Goal: Information Seeking & Learning: Compare options

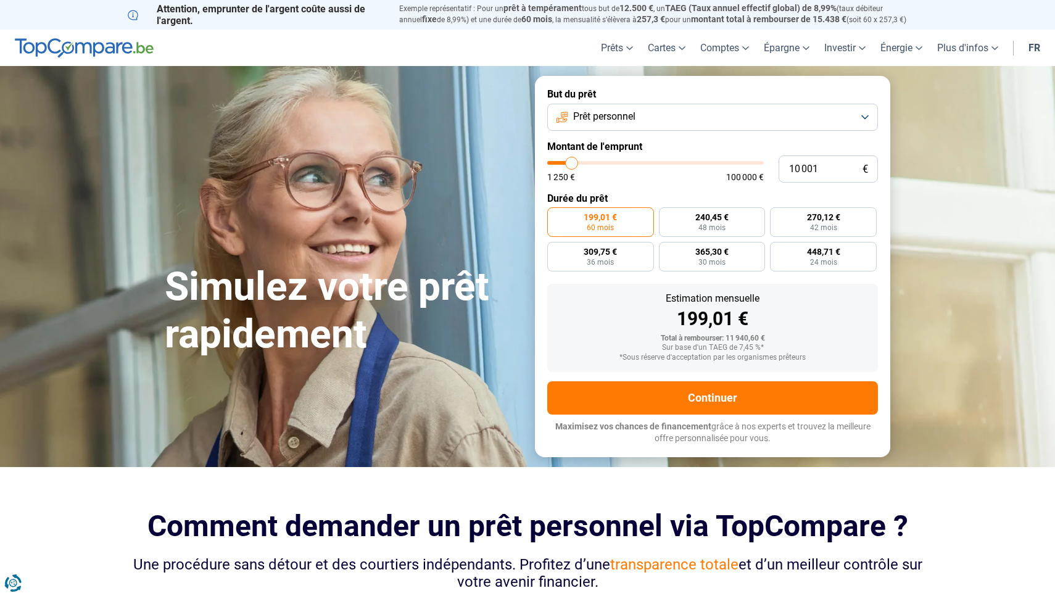
type input "11 000"
type input "11000"
type input "11 250"
type input "11250"
type input "11 750"
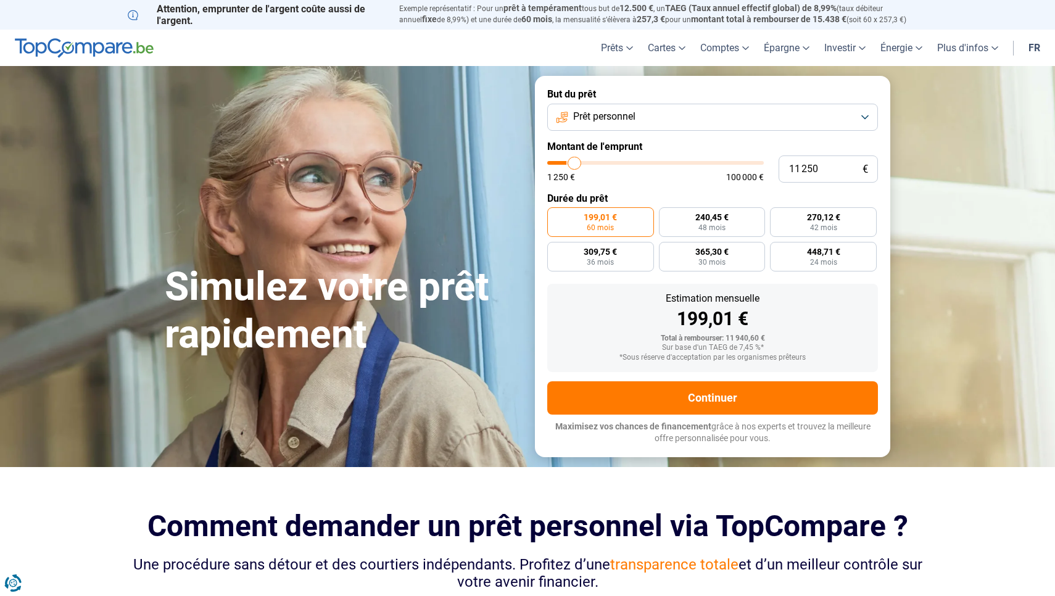
type input "11750"
type input "12 000"
type input "12000"
type input "12 250"
type input "12250"
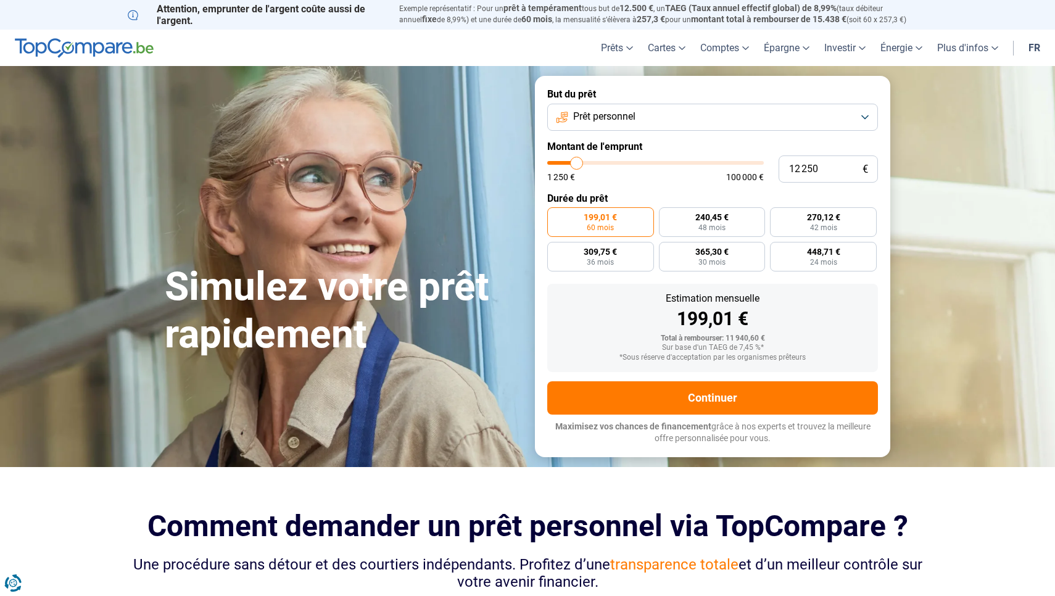
type input "12 500"
type input "12500"
type input "12 750"
type input "12750"
type input "13 250"
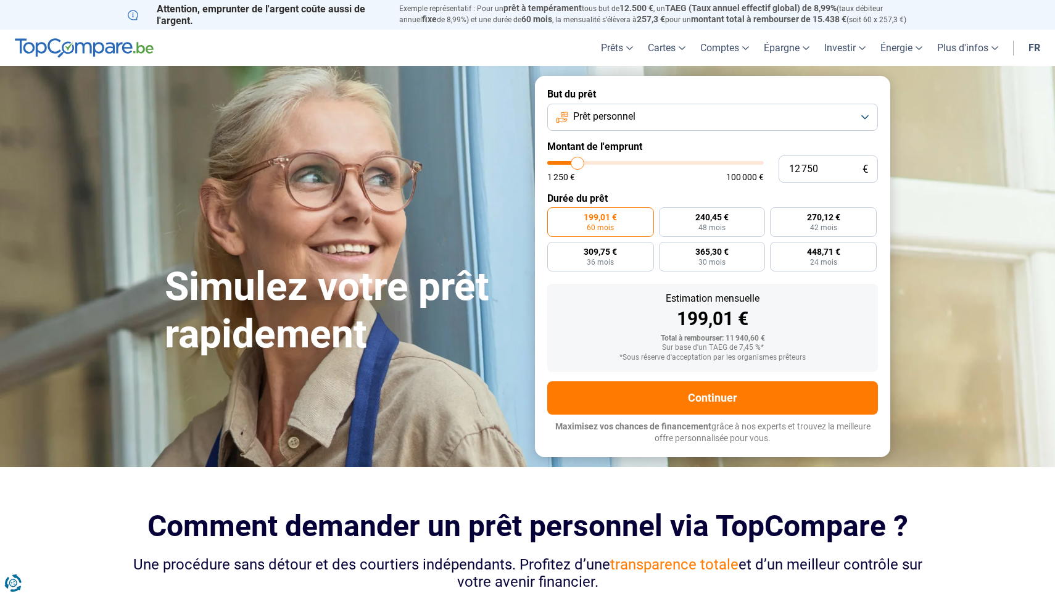
type input "13250"
type input "13 500"
type input "13500"
type input "13 750"
type input "13750"
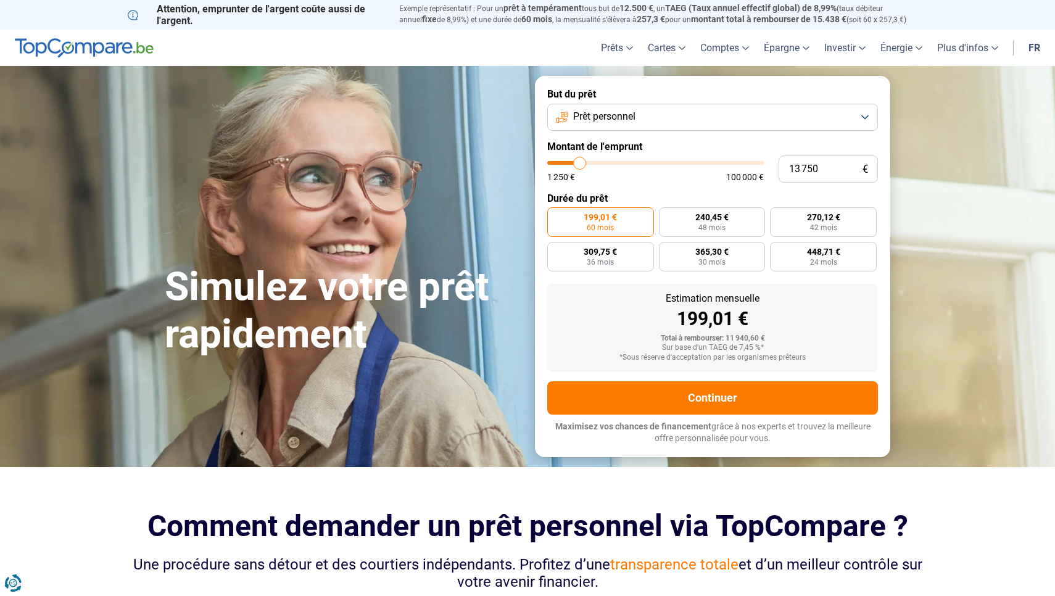
type input "13 500"
type input "13500"
type input "13 250"
type input "13250"
type input "12 750"
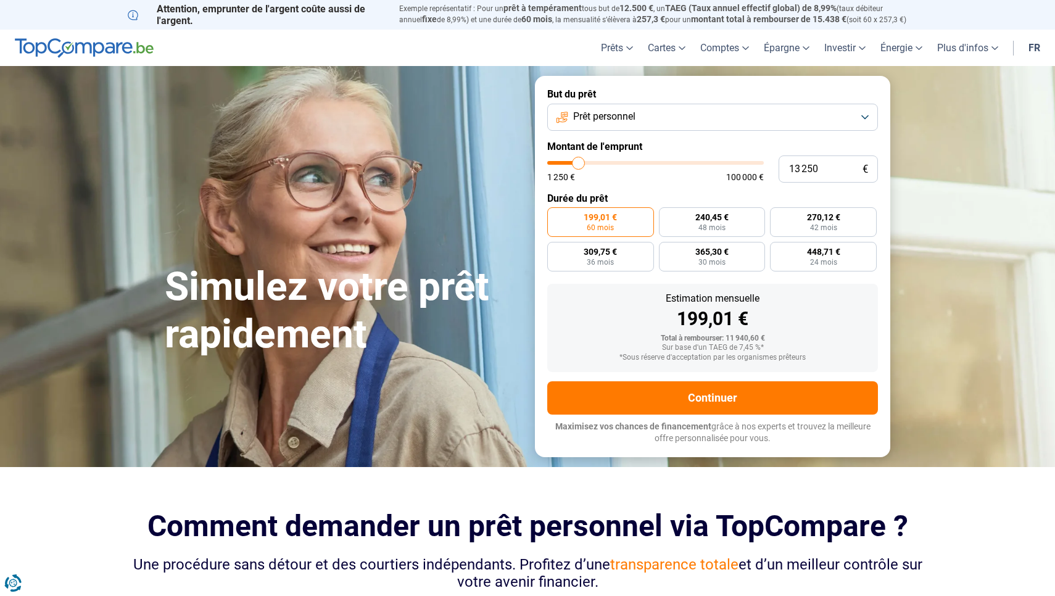
type input "12750"
type input "12 500"
type input "12500"
type input "12 250"
type input "12250"
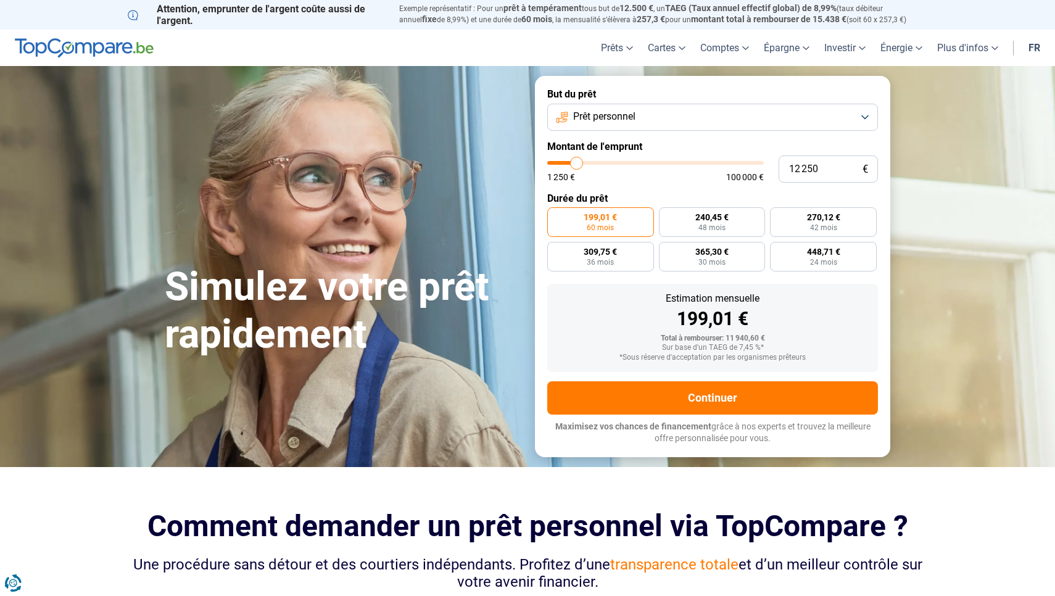
type input "12 000"
type input "12000"
click at [576, 163] on input "range" at bounding box center [655, 163] width 216 height 4
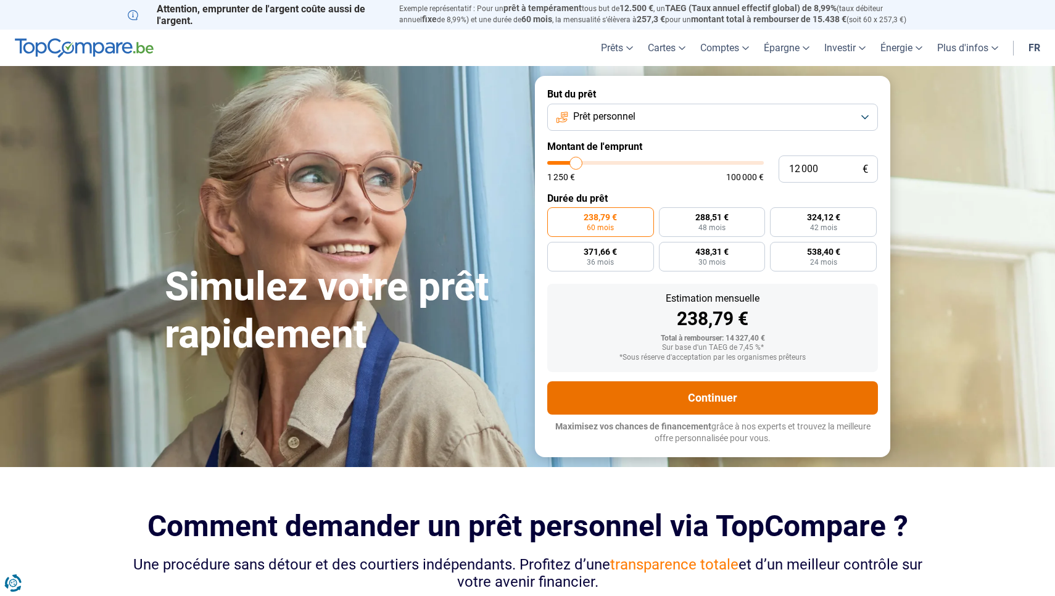
click at [669, 397] on button "Continuer" at bounding box center [712, 397] width 331 height 33
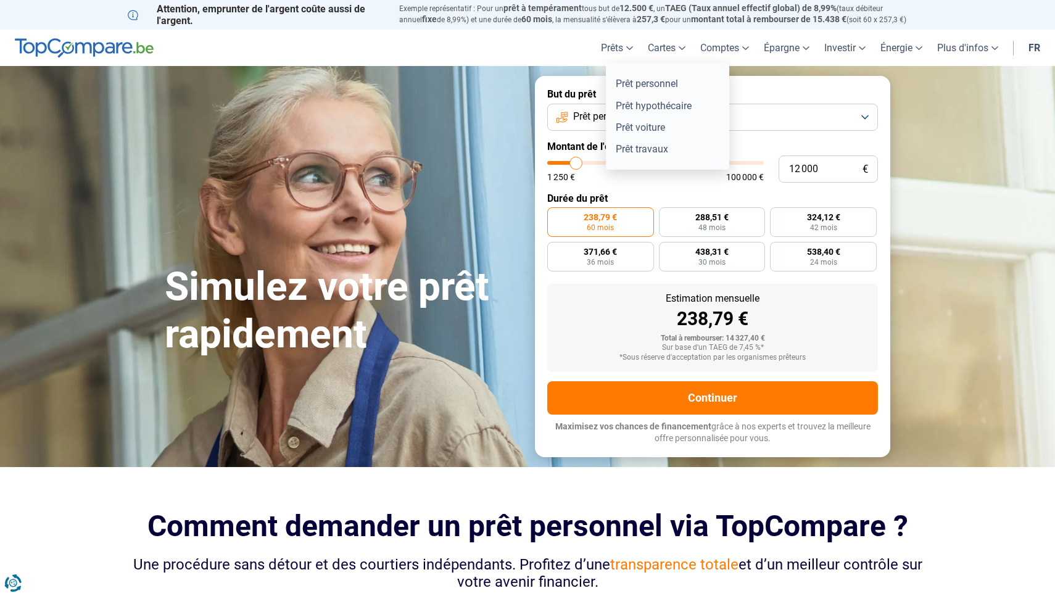
click at [626, 49] on link "Prêts" at bounding box center [616, 48] width 47 height 36
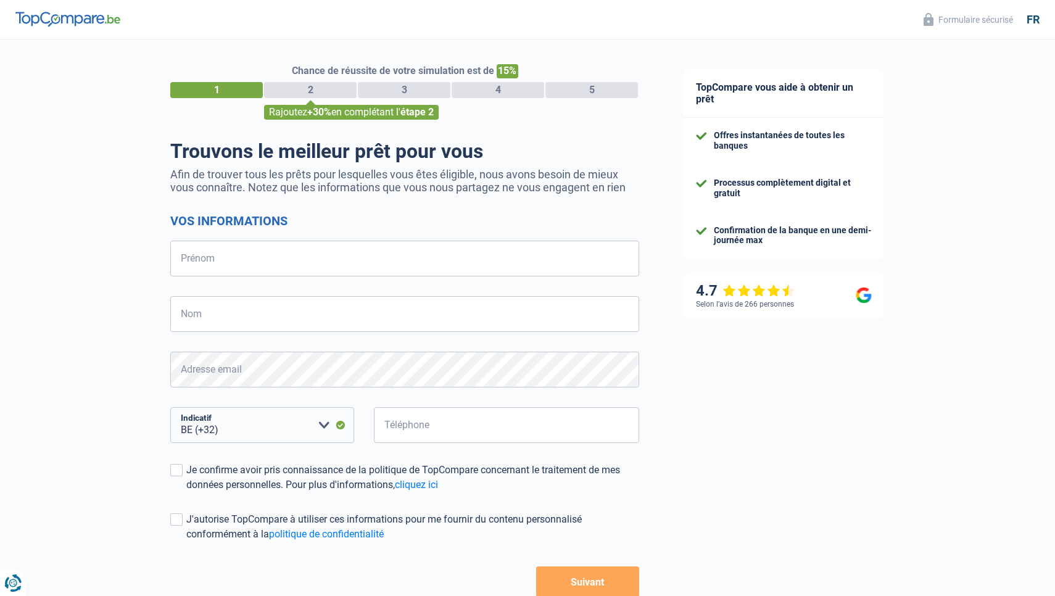
select select "32"
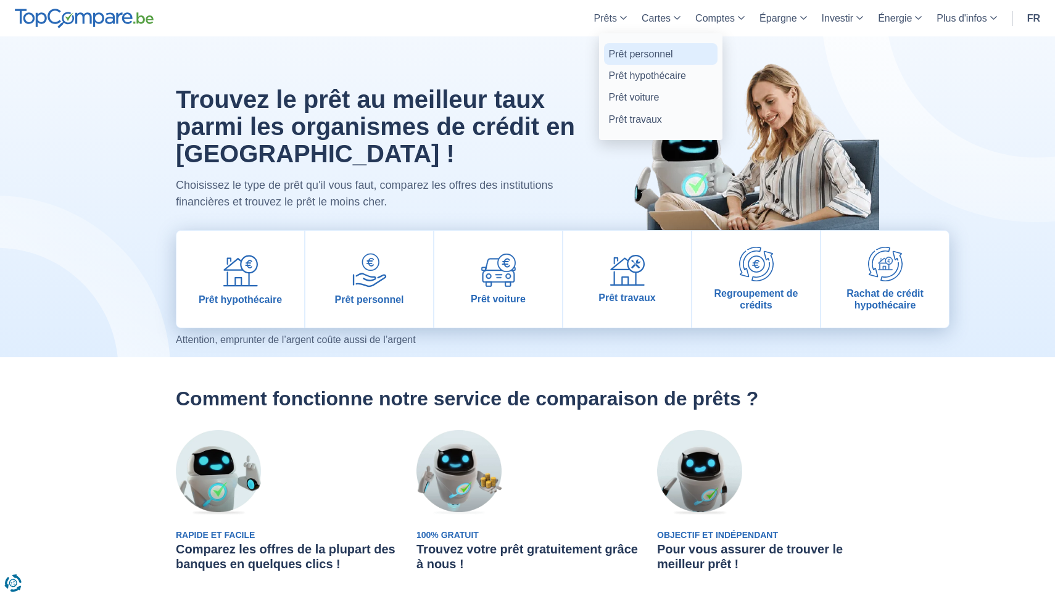
click at [626, 53] on link "Prêt personnel" at bounding box center [660, 54] width 113 height 22
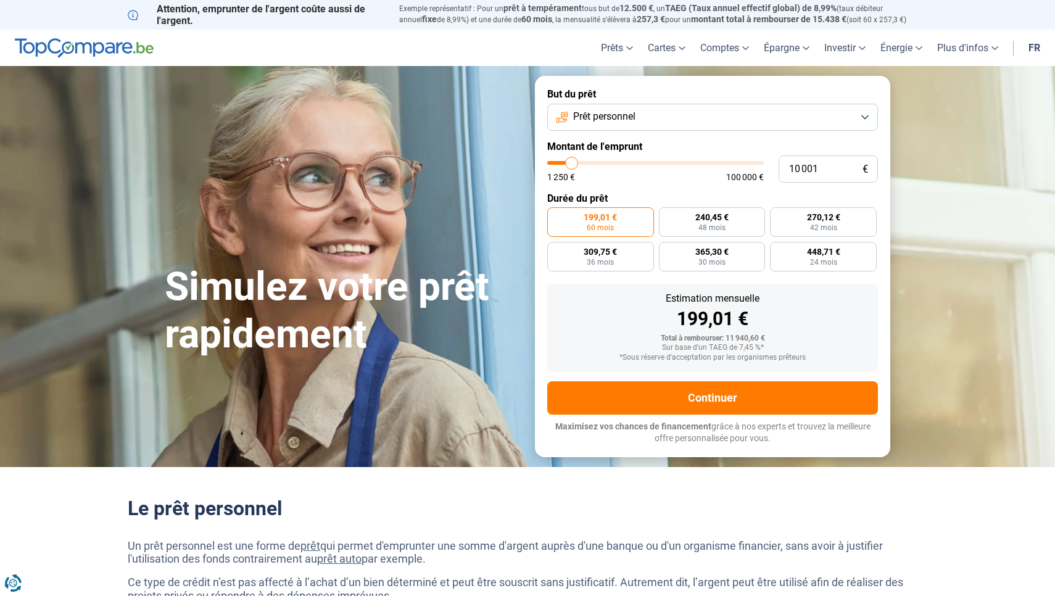
type input "9 500"
type input "9500"
type input "9 750"
type input "9750"
type input "10 500"
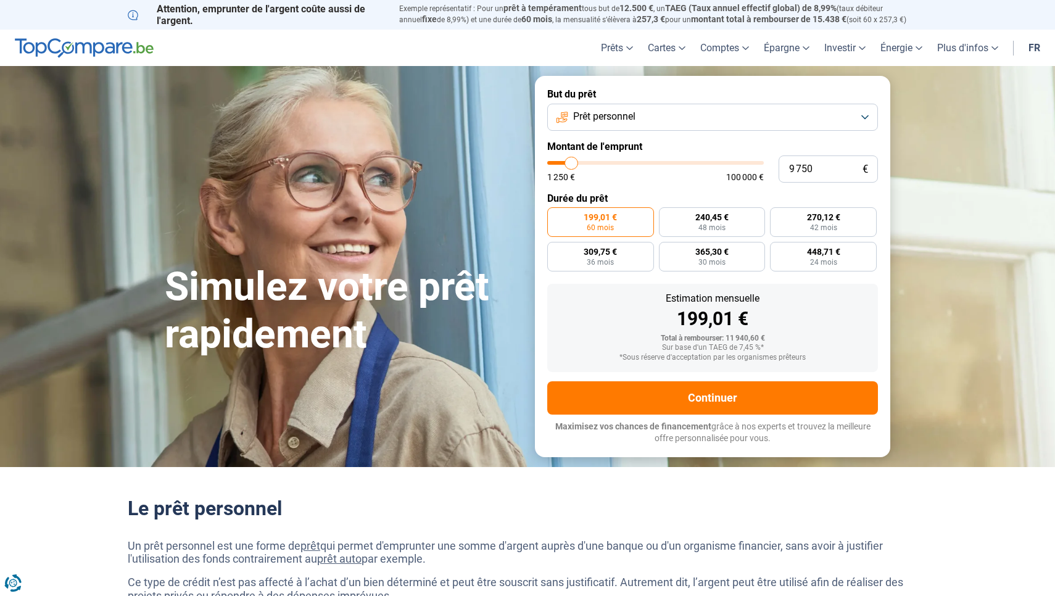
type input "10500"
type input "10 750"
type input "10750"
type input "11 250"
type input "11250"
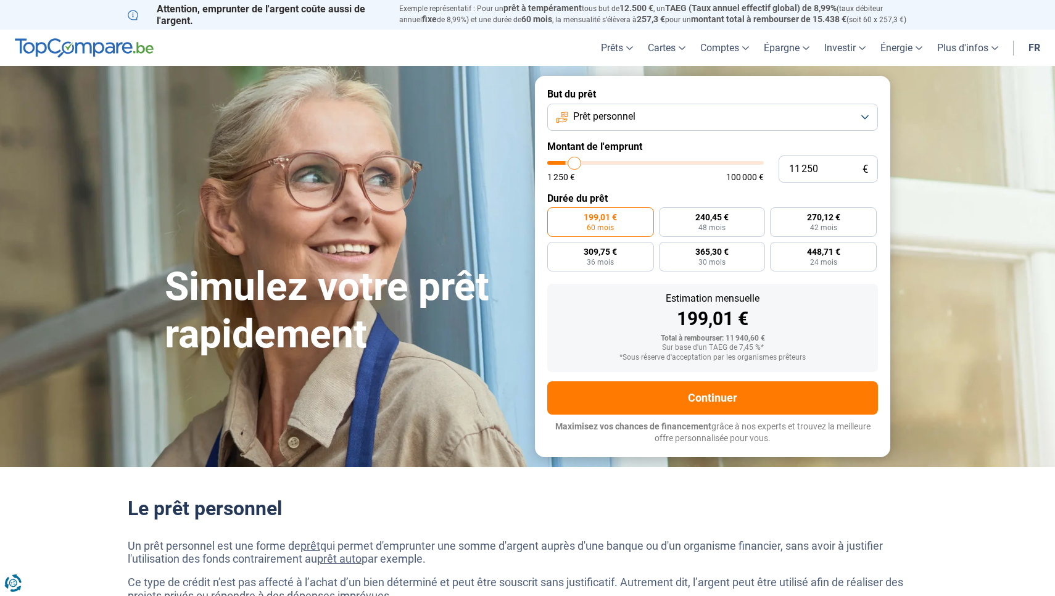
type input "11 750"
type input "11750"
type input "12 000"
type input "12000"
type input "12 250"
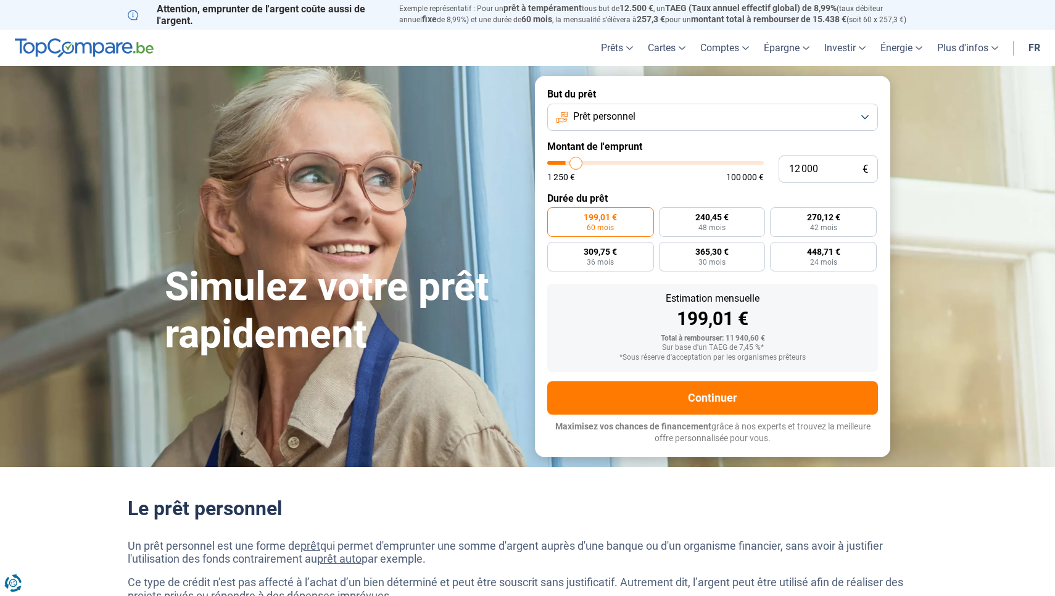
type input "12250"
type input "12 500"
type input "12500"
type input "12 750"
type input "12750"
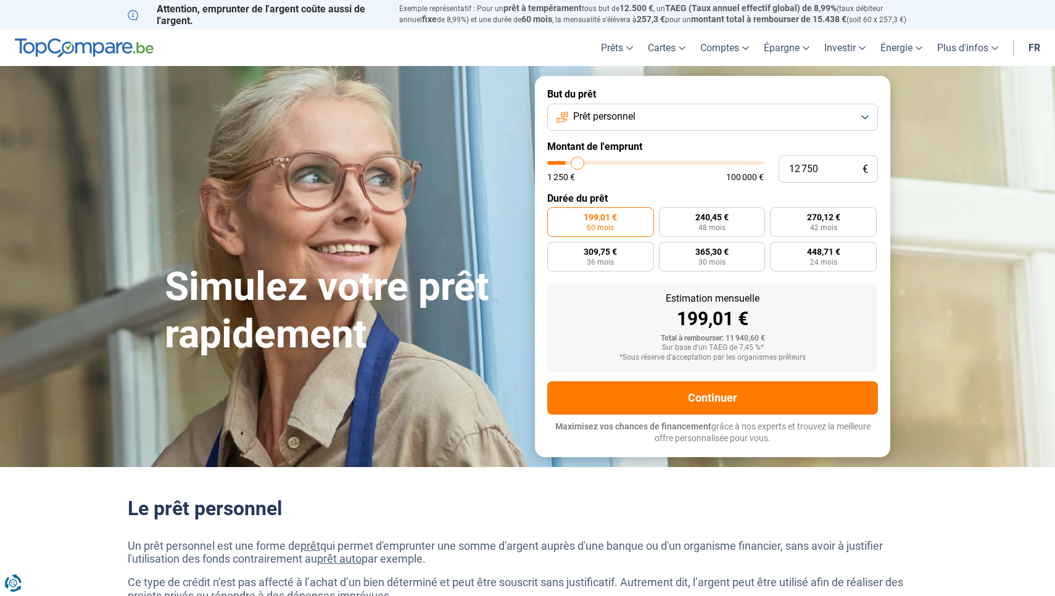
type input "13 250"
type input "13250"
type input "13 500"
type input "13500"
type input "13 750"
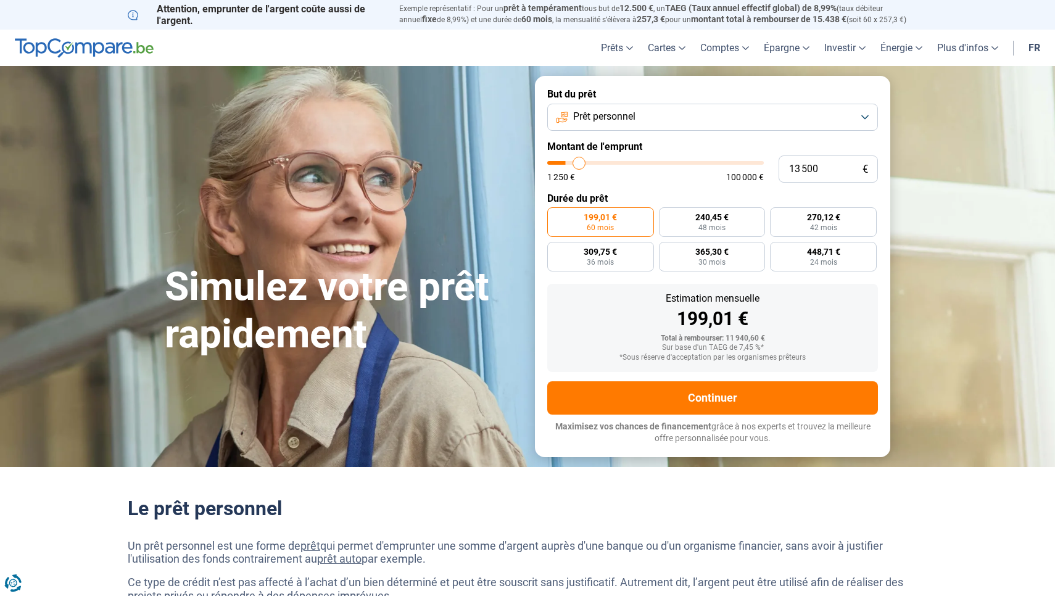
type input "13750"
type input "14 000"
type input "14000"
type input "14 250"
type input "14250"
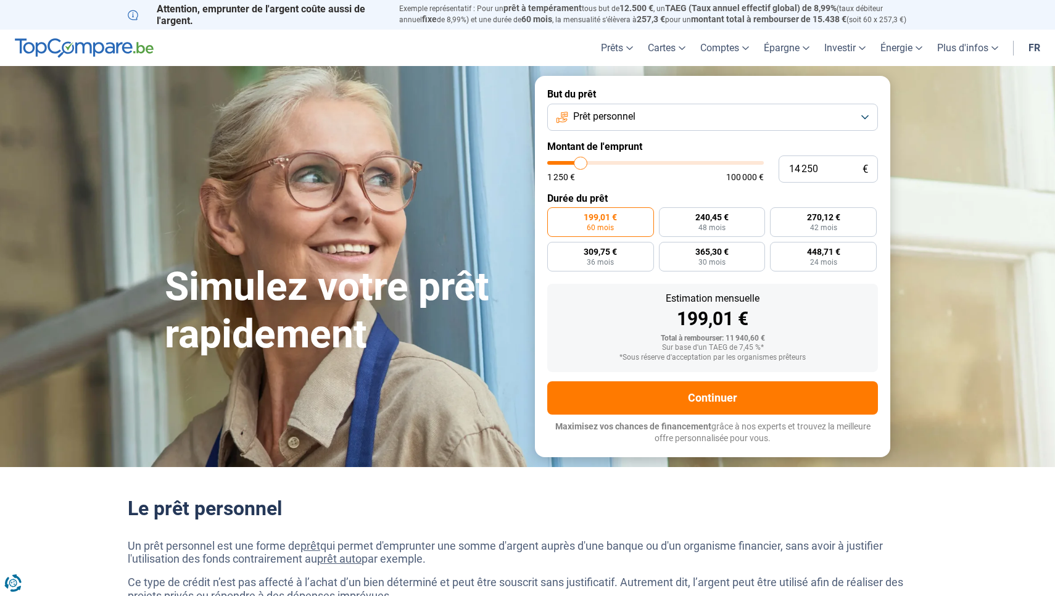
type input "14 750"
type input "14750"
type input "15 000"
type input "15000"
type input "15 250"
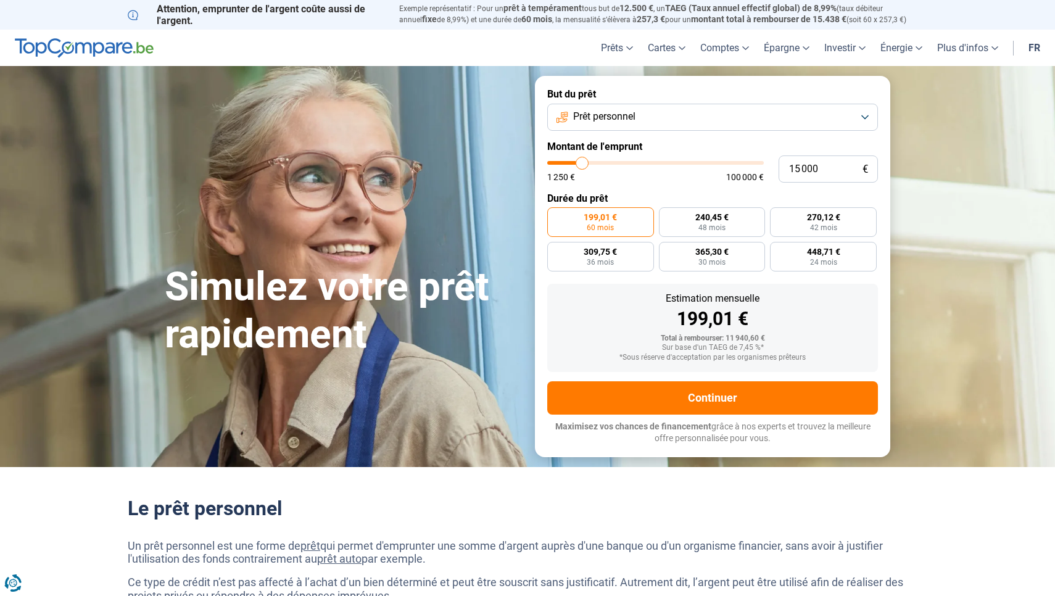
type input "15250"
type input "15 500"
type input "15500"
type input "15 750"
type input "15750"
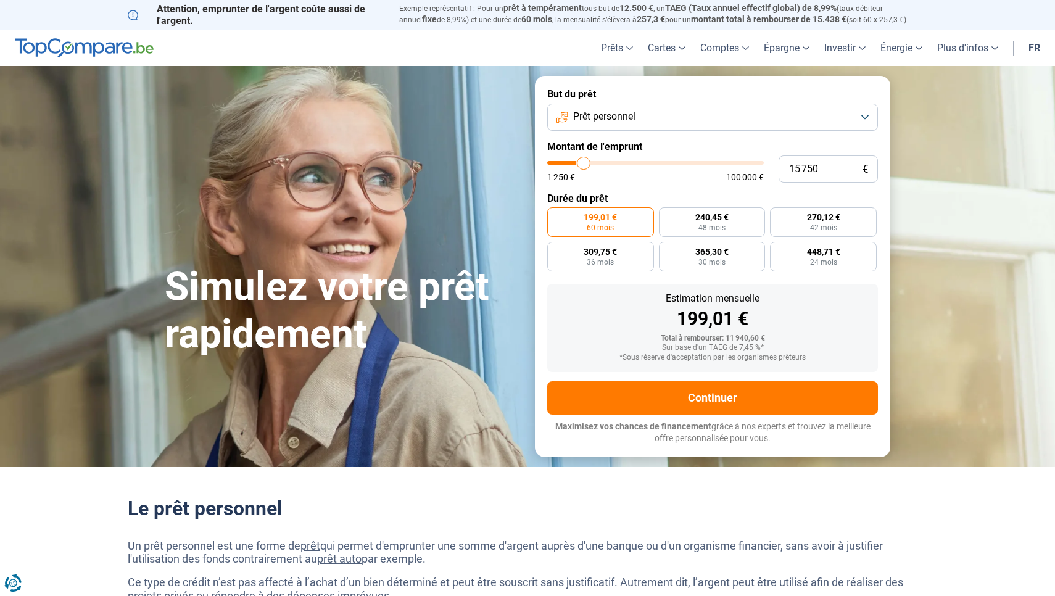
type input "16 250"
type input "16250"
type input "16 500"
type input "16500"
type input "16 750"
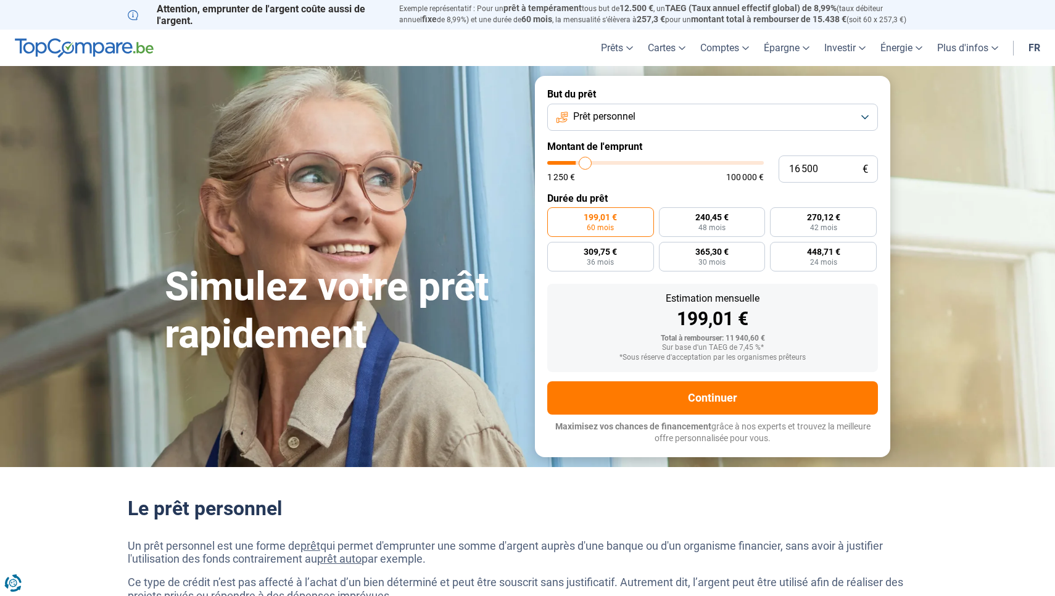
type input "16750"
type input "17 000"
type input "17000"
type input "17 250"
type input "17250"
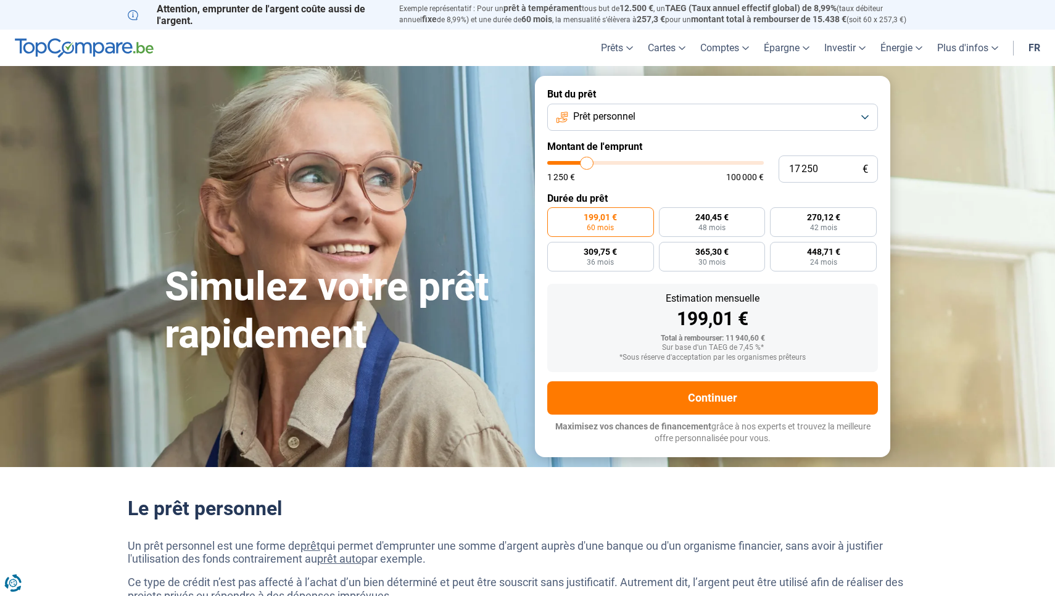
type input "17 750"
type input "17750"
type input "18 000"
type input "18000"
type input "18 250"
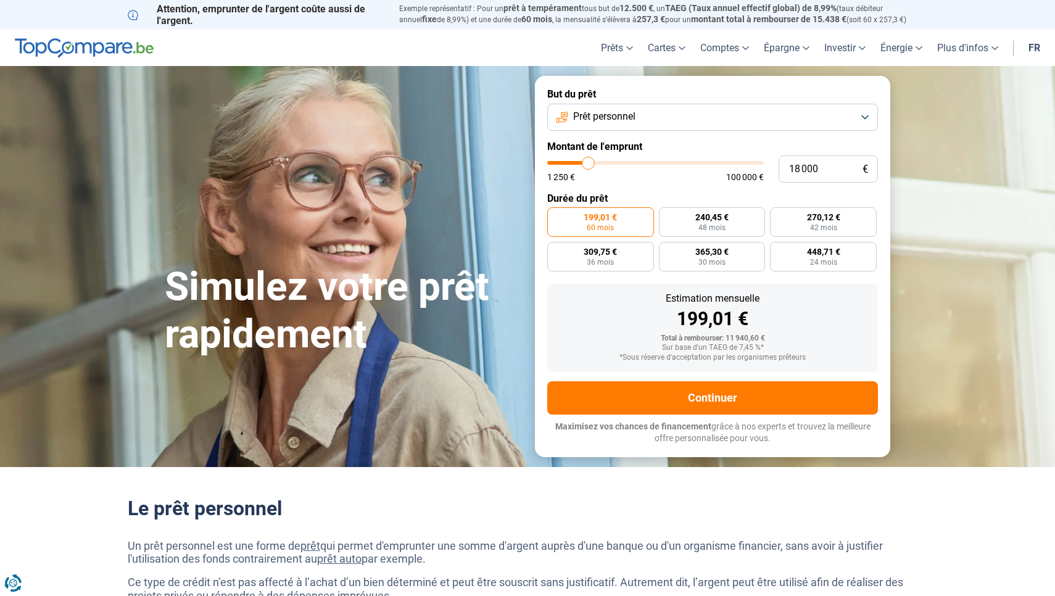
type input "18250"
type input "18 500"
type input "18500"
type input "18 750"
type input "18750"
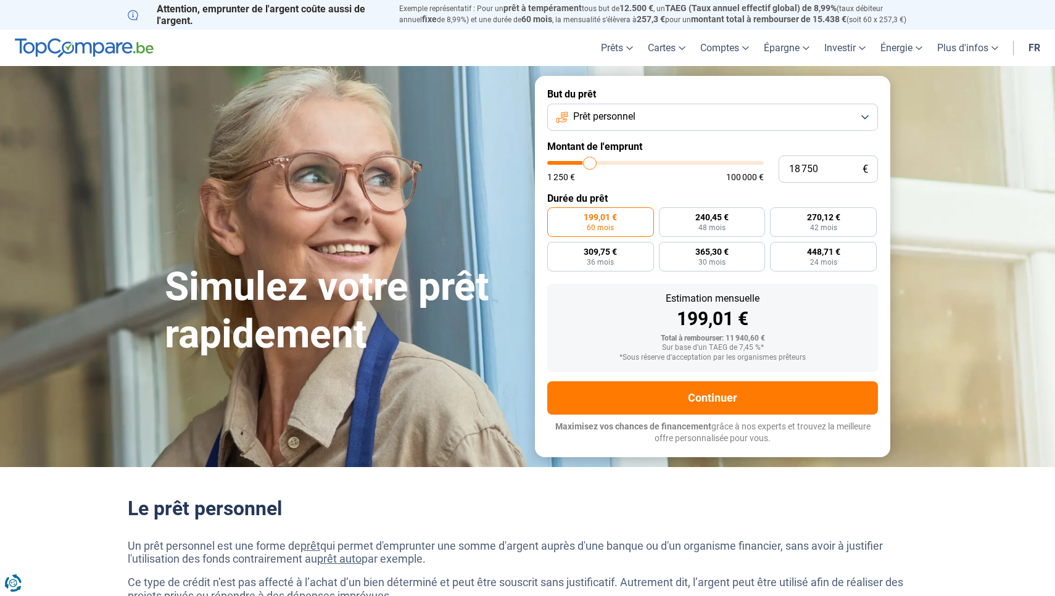
type input "19 250"
type input "19250"
type input "19 500"
type input "19500"
type input "19 250"
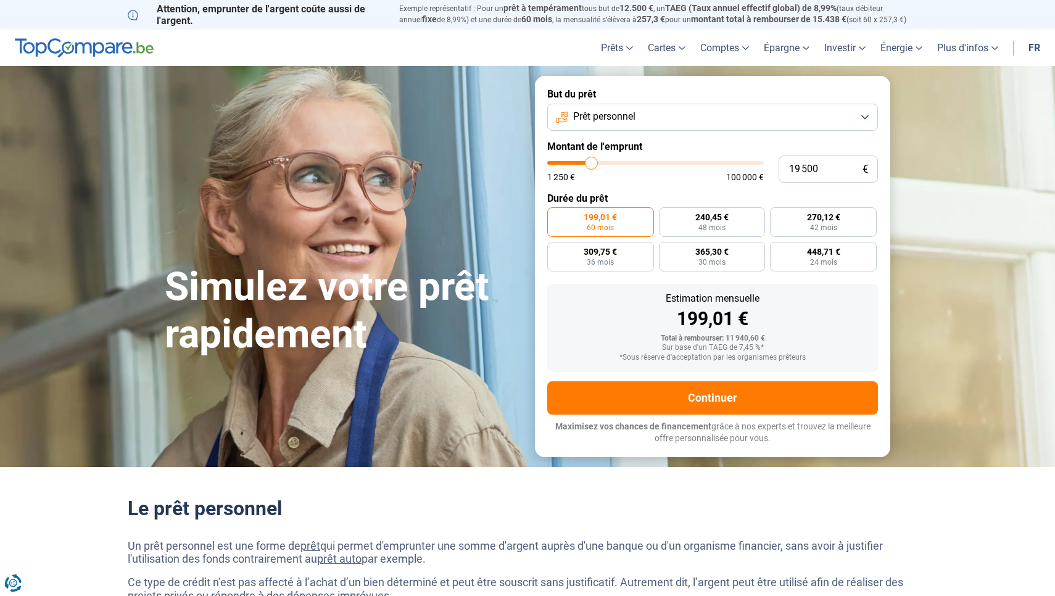
type input "19250"
type input "18 500"
type input "18500"
type input "18 250"
type input "18250"
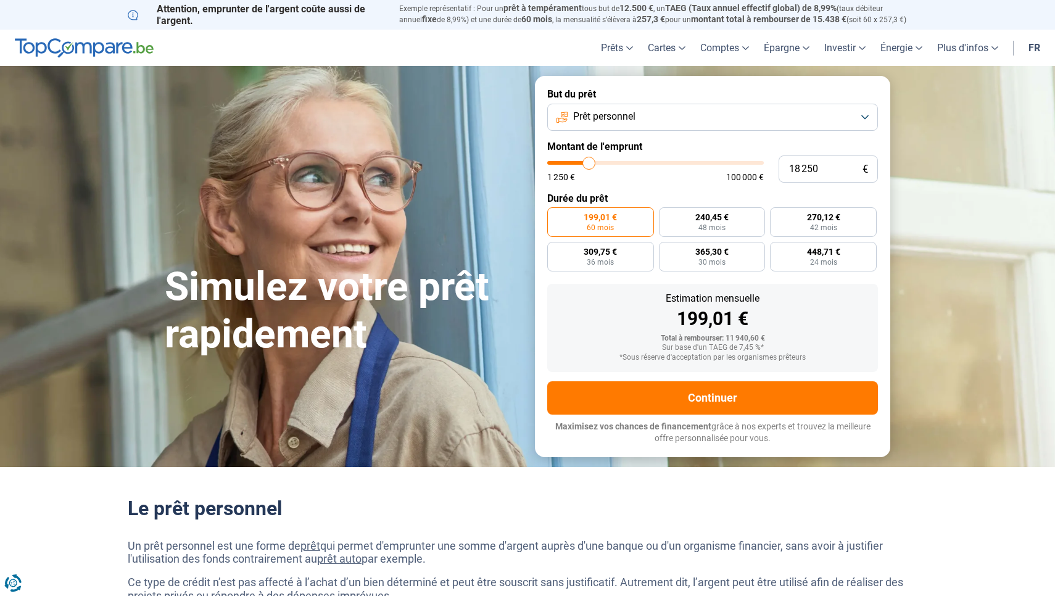
type input "17 250"
type input "17250"
type input "16 750"
type input "16750"
type input "16 250"
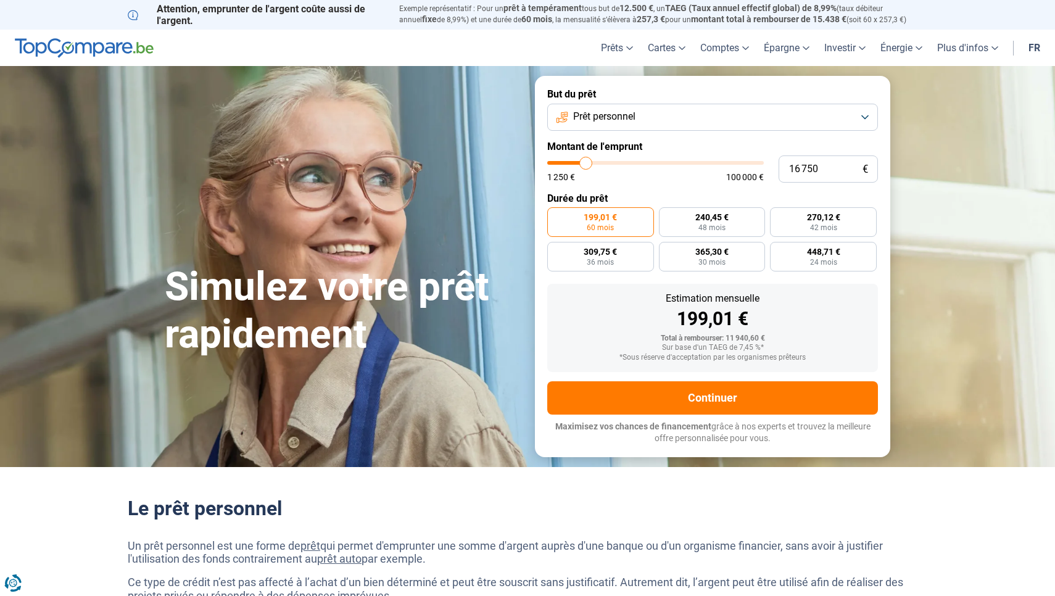
type input "16250"
type input "15 500"
type input "15500"
type input "15 250"
type input "15250"
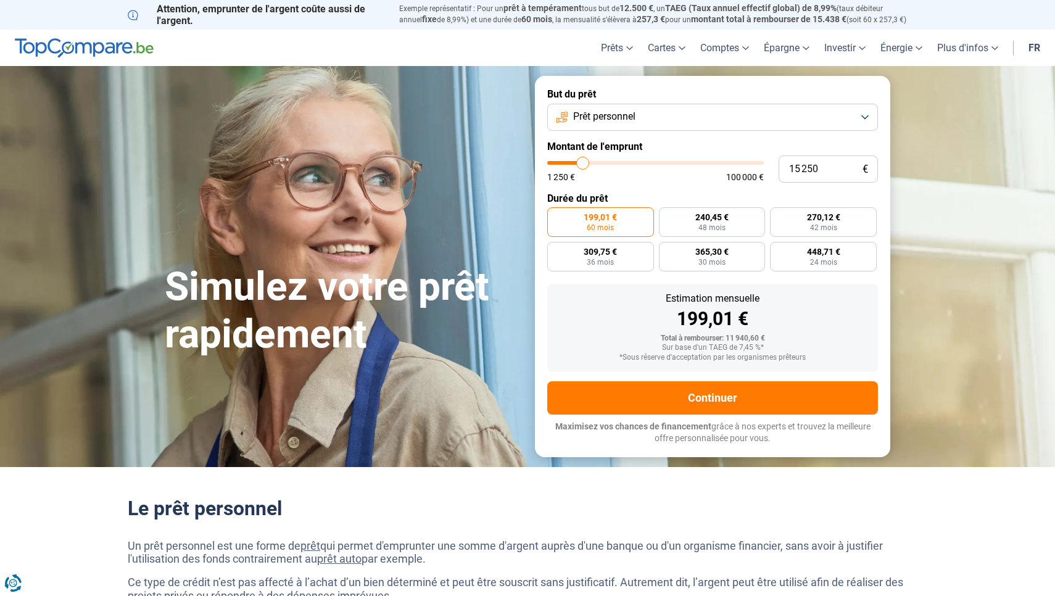
type input "14 750"
type input "14750"
type input "14 250"
type input "14250"
type input "14 000"
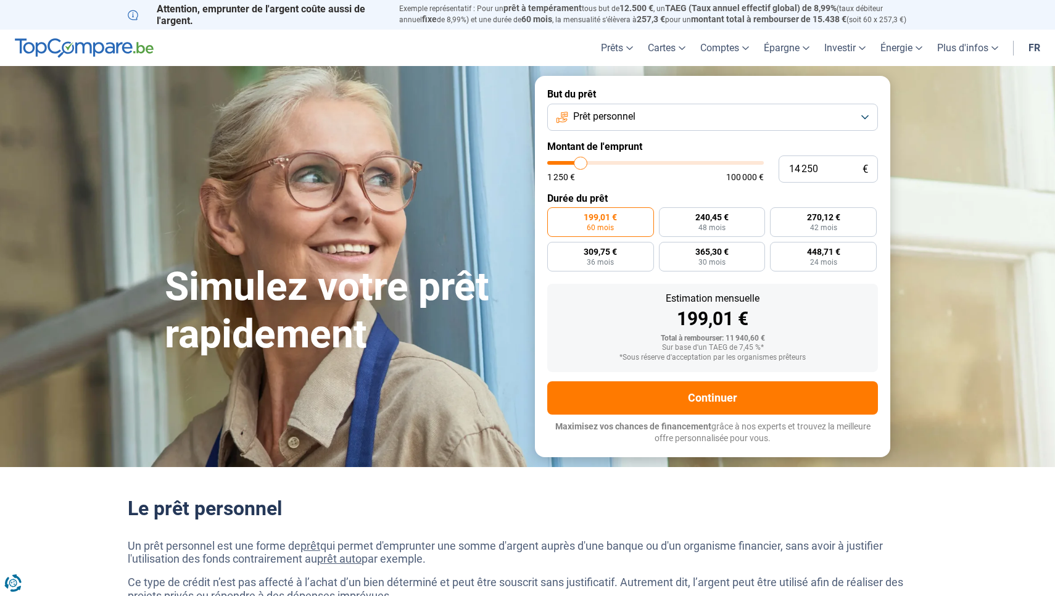
type input "14000"
type input "13 750"
type input "13750"
type input "13 500"
type input "13500"
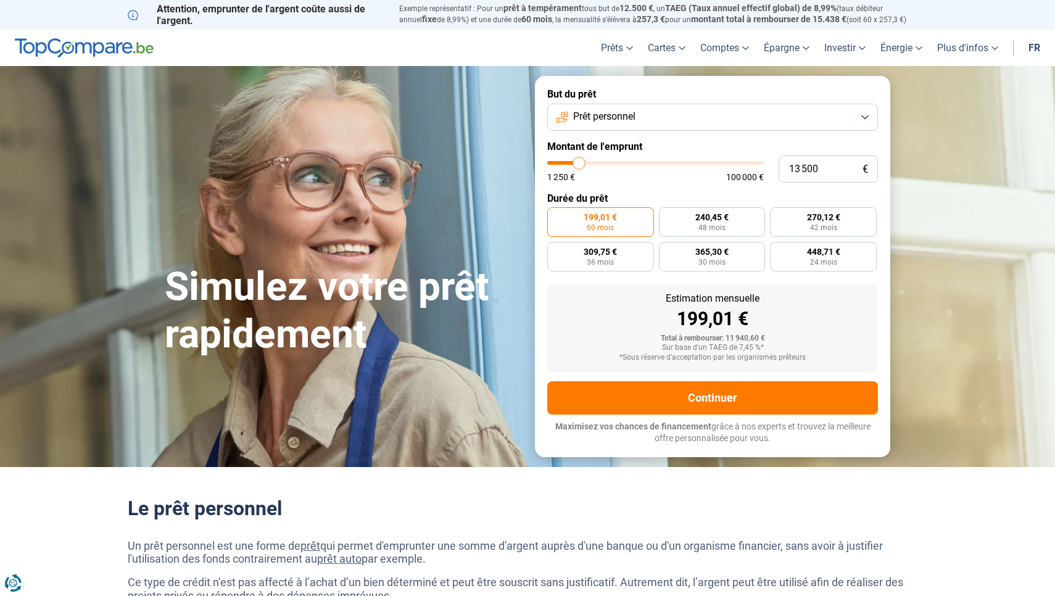
type input "13 250"
type input "13250"
type input "12 750"
type input "12750"
type input "12 500"
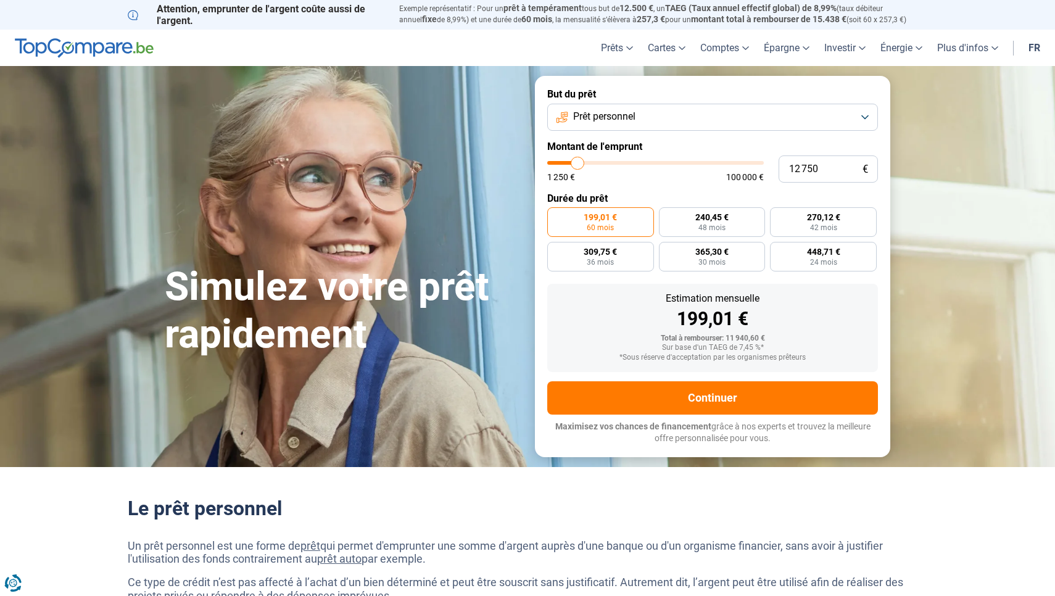
type input "12500"
type input "12 250"
type input "12250"
type input "12 000"
type input "12000"
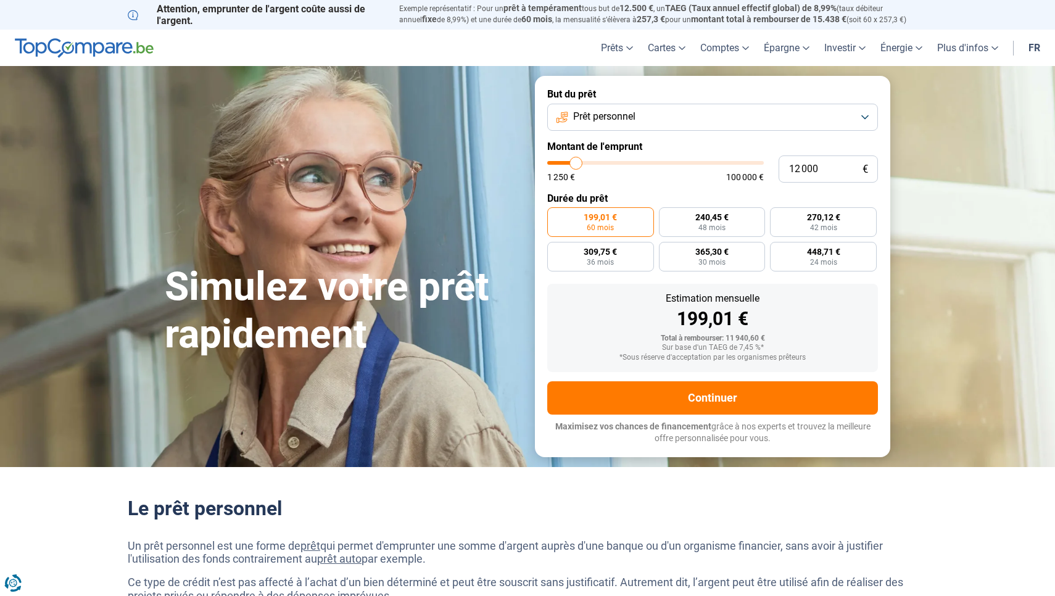
type input "11 750"
type input "11750"
type input "11 250"
type input "11250"
type input "11 000"
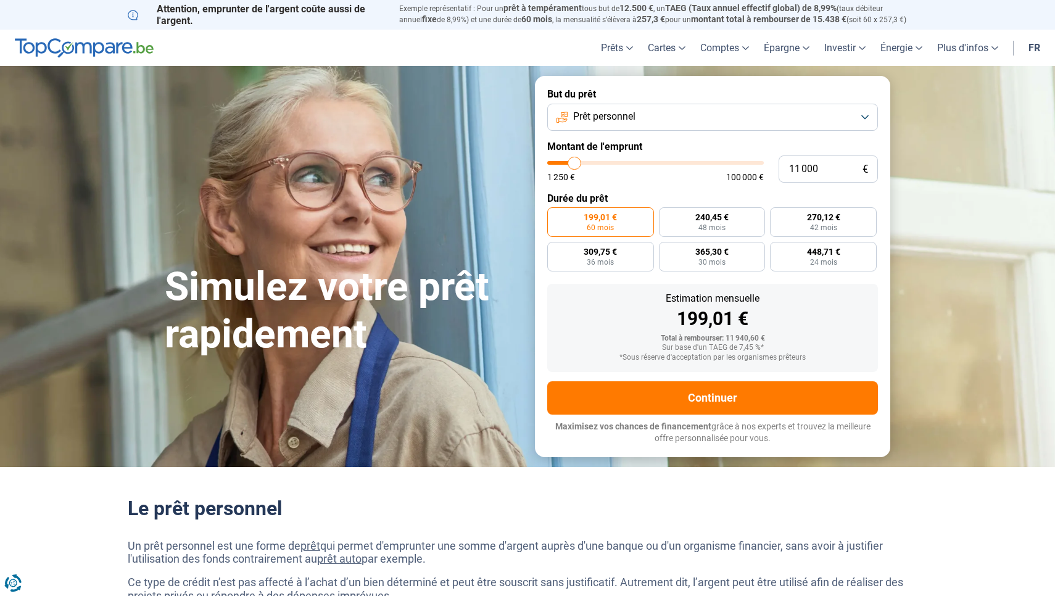
type input "11000"
type input "10 750"
type input "10750"
type input "10 500"
type input "10500"
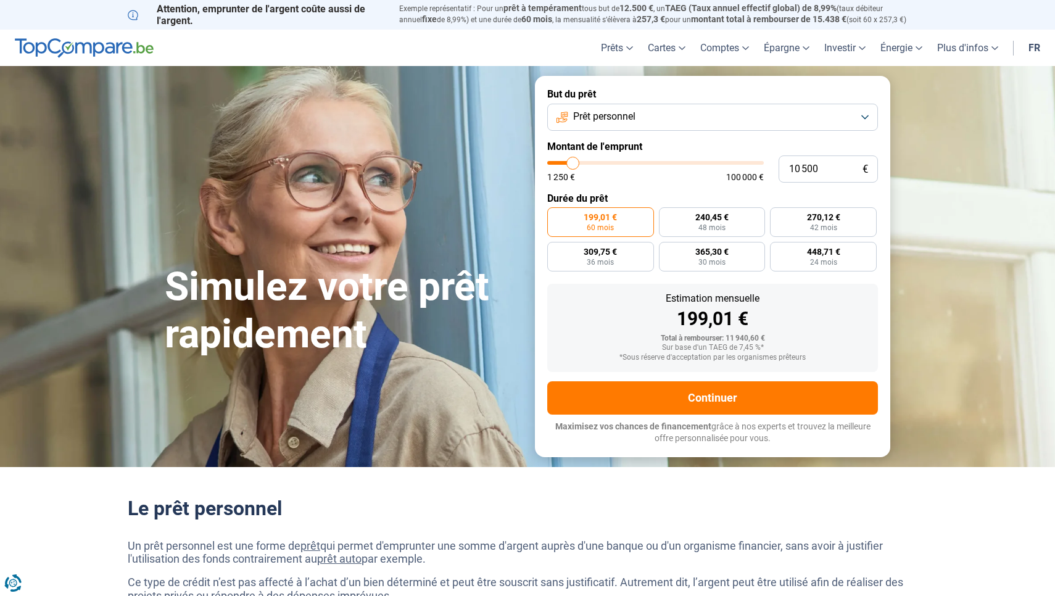
type input "10 250"
type input "10250"
type input "9 750"
type input "9750"
type input "10 250"
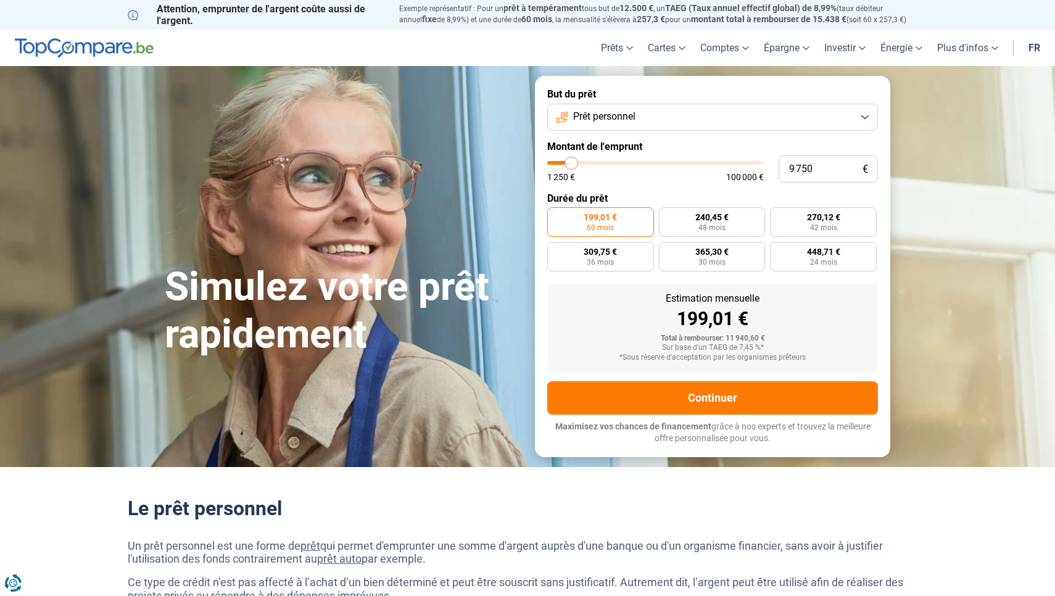
type input "10250"
type input "10 500"
type input "10500"
type input "10 750"
type input "10750"
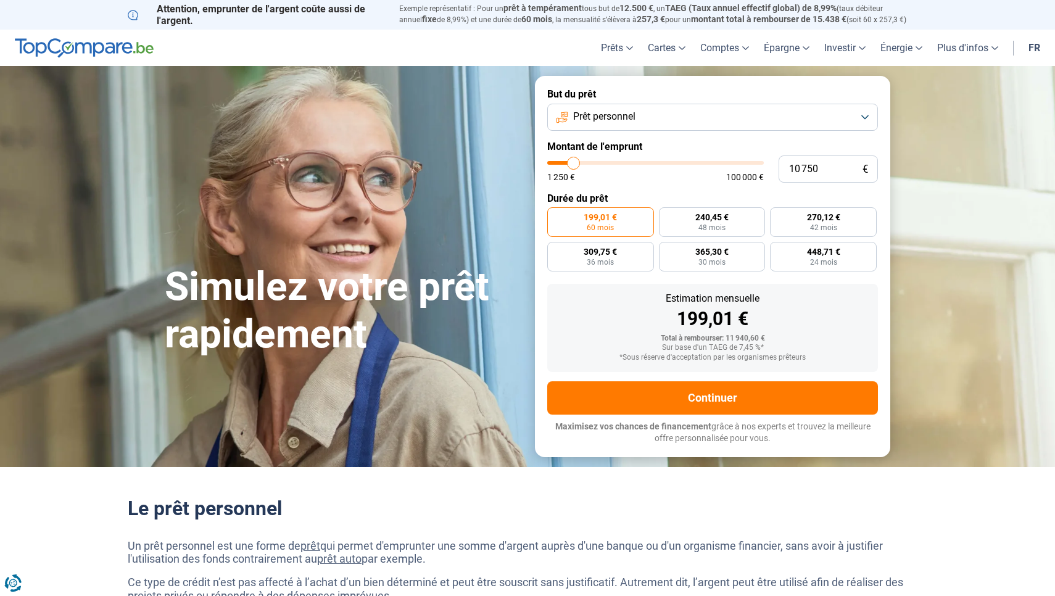
type input "11 000"
type input "11000"
type input "11 250"
type input "11250"
type input "11 750"
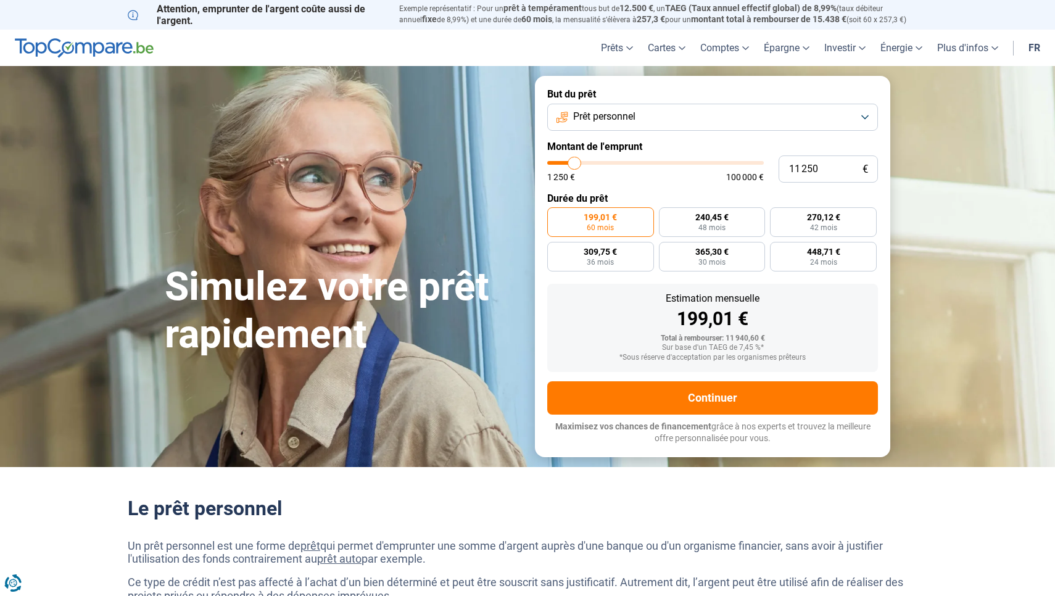
type input "11750"
type input "12 000"
type input "12000"
type input "12 250"
type input "12250"
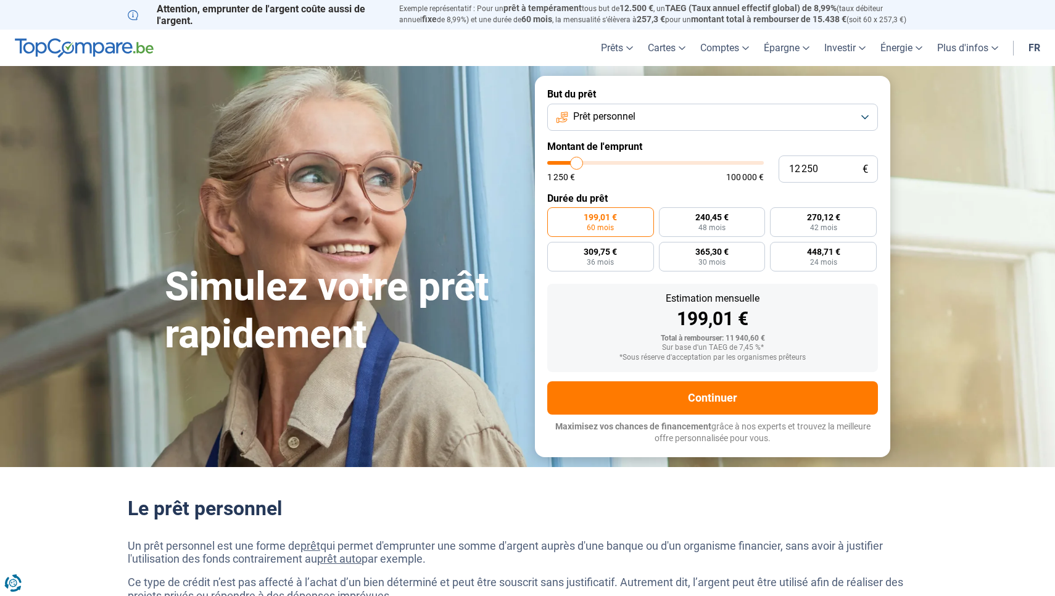
type input "12 500"
type input "12500"
type input "12 750"
type input "12750"
type input "13 250"
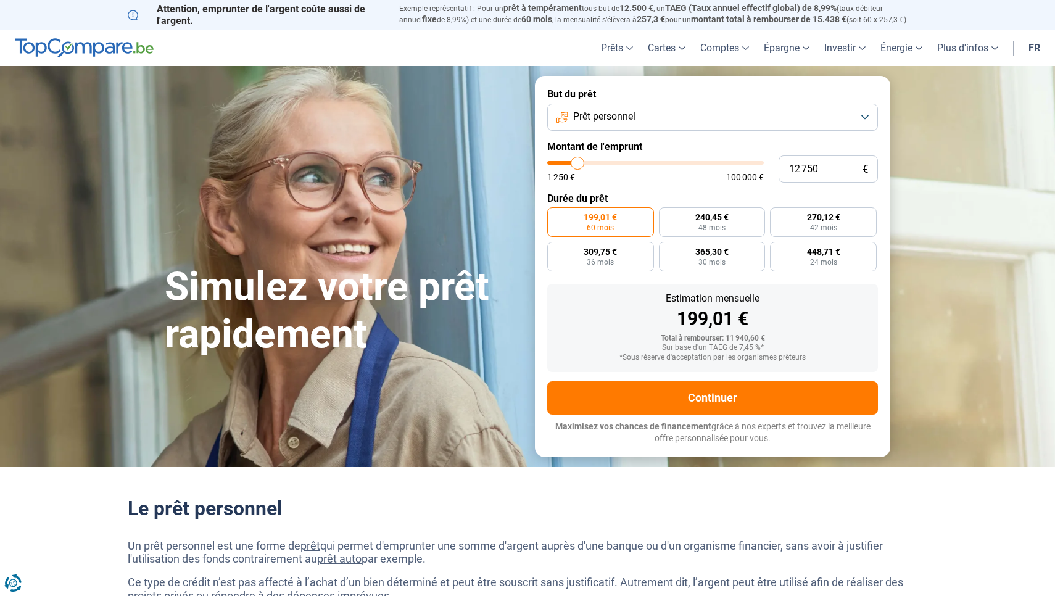
type input "13250"
type input "13 500"
type input "13500"
type input "13 750"
type input "13750"
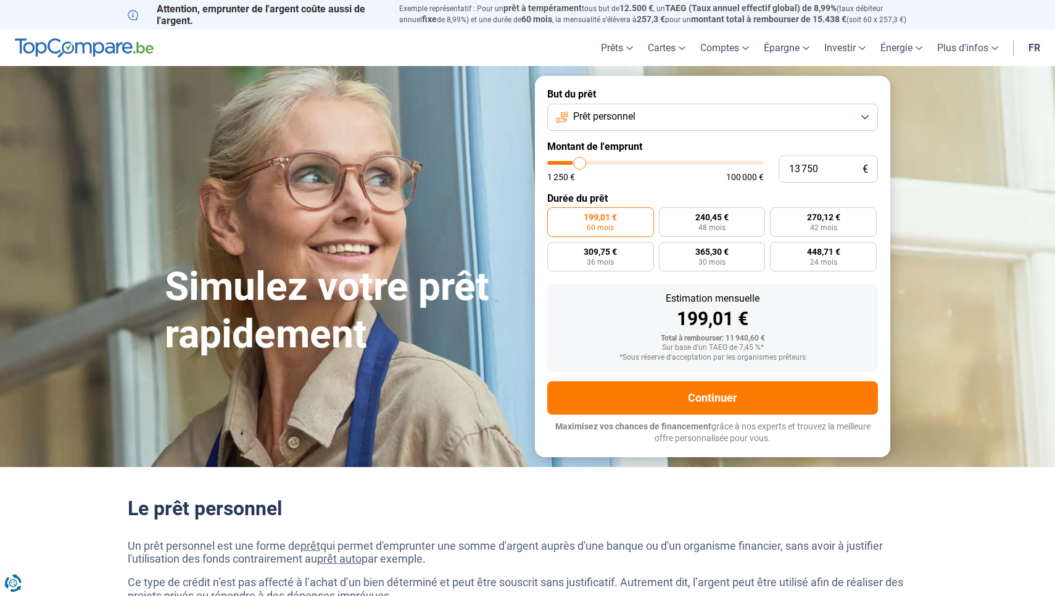
type input "14 000"
type input "14000"
type input "14 250"
type input "14250"
type input "14 750"
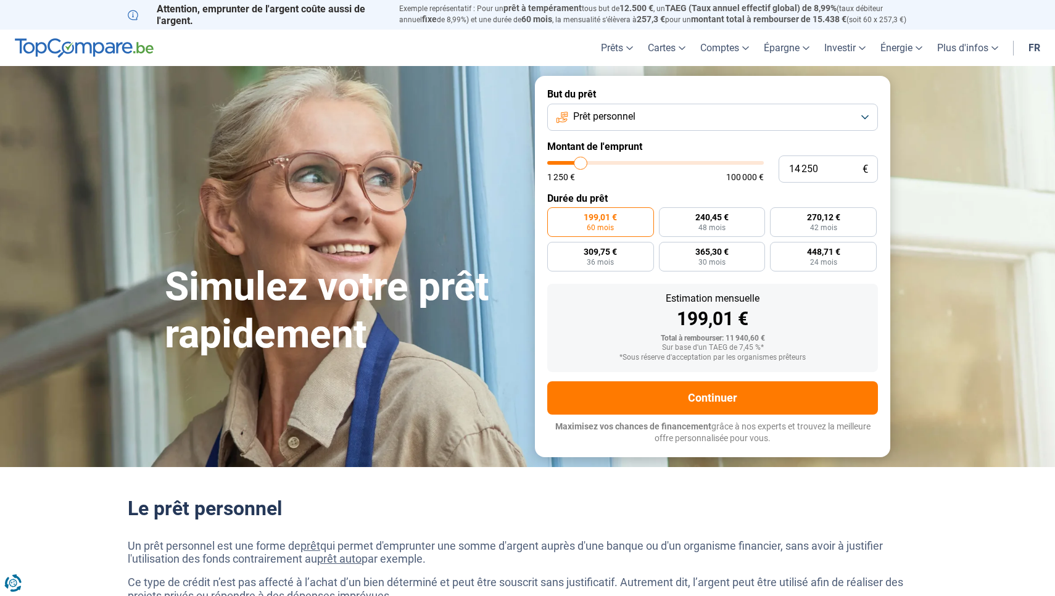
type input "14750"
type input "15 000"
type input "15000"
type input "15 250"
type input "15250"
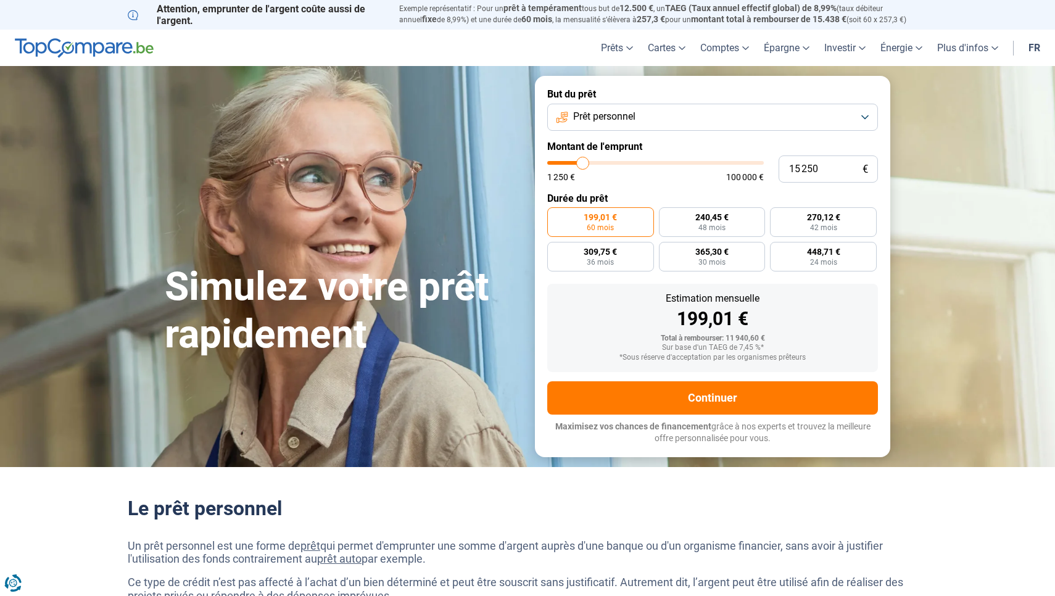
type input "15 750"
type input "15750"
type input "16 250"
type input "16250"
type input "17 000"
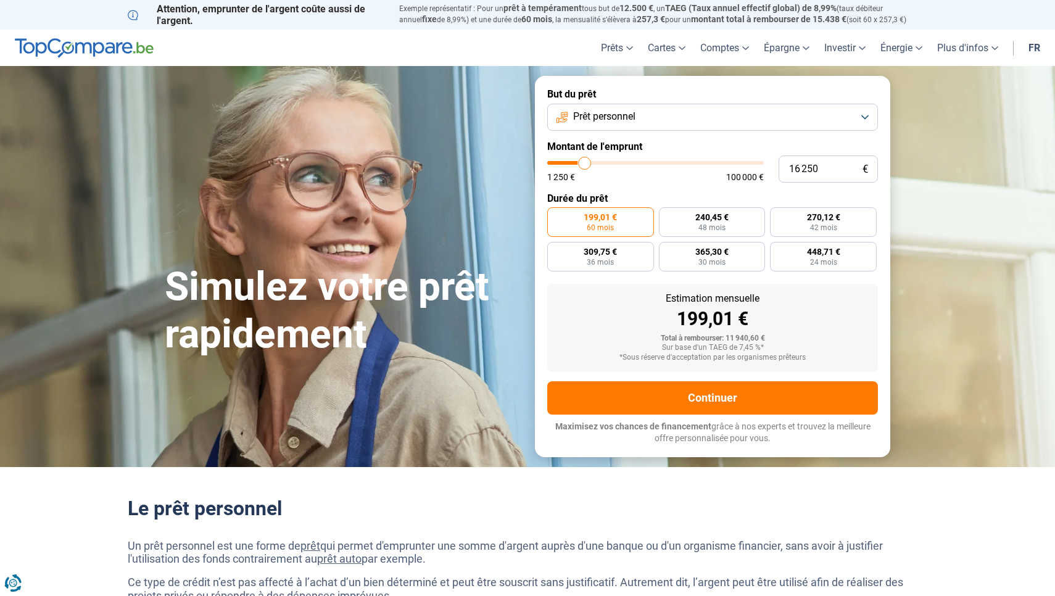
type input "17000"
type input "17 750"
type input "17750"
type input "18 000"
type input "18000"
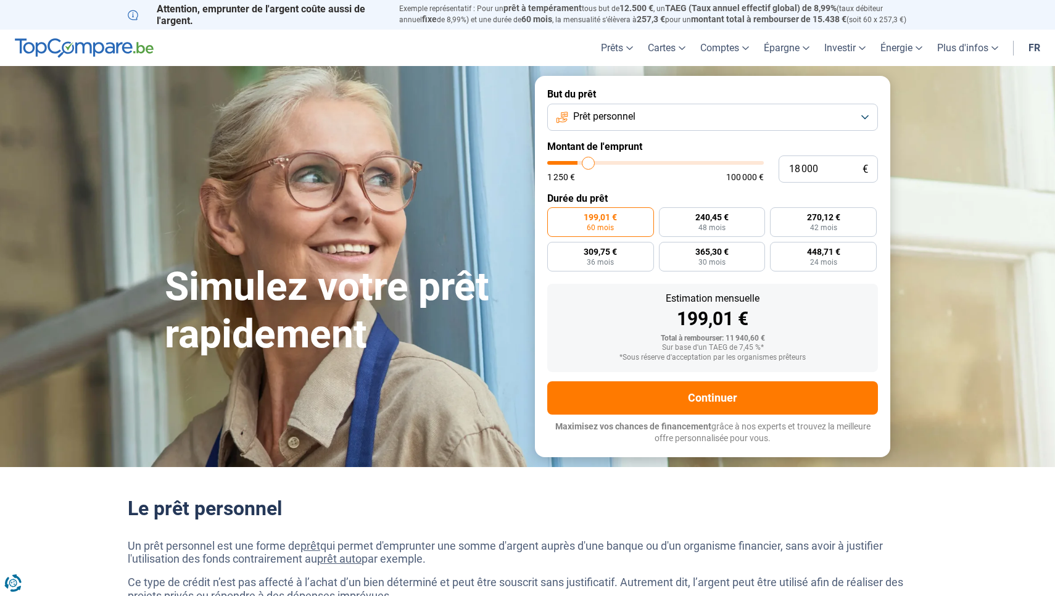
type input "18 250"
type input "18250"
type input "18 500"
type input "18500"
type input "18 250"
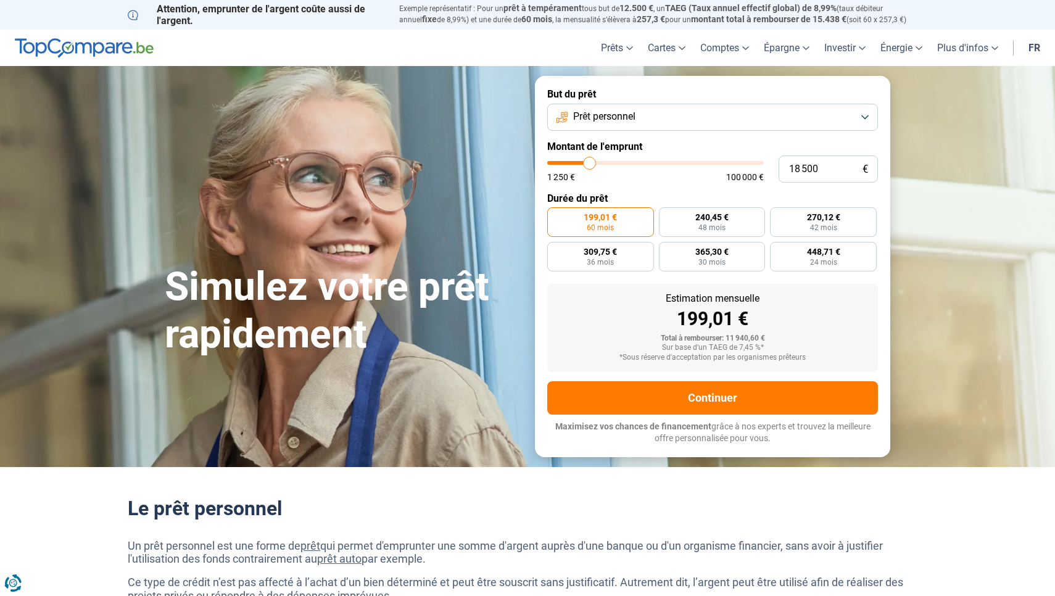
type input "18250"
type input "18 000"
type input "18000"
type input "17 750"
type input "17750"
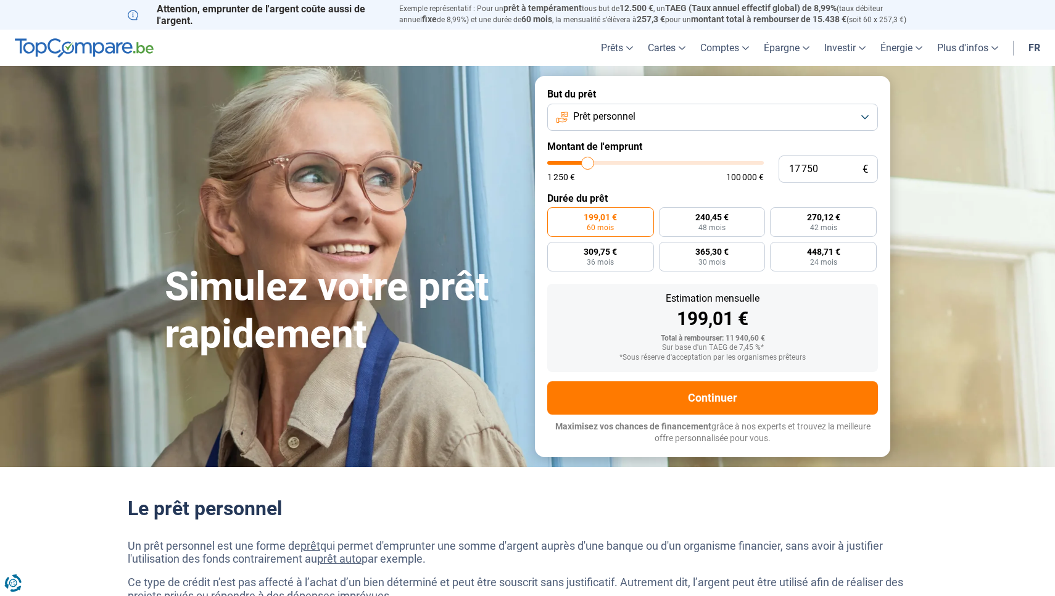
type input "17 250"
type input "17250"
type input "17 000"
type input "17000"
type input "16 500"
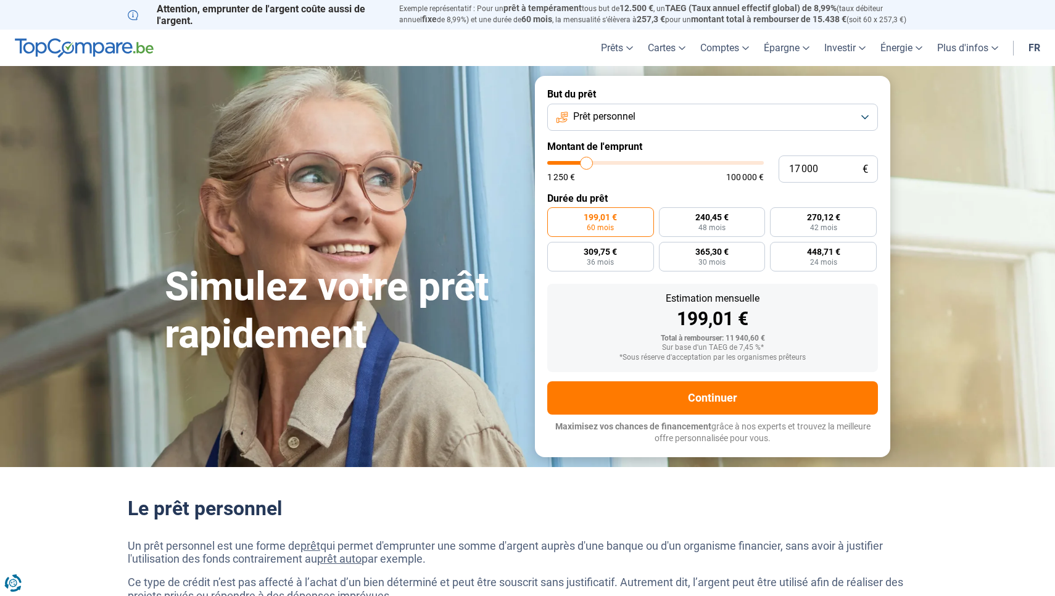
type input "16500"
type input "16 250"
type input "16250"
type input "15 750"
type input "15750"
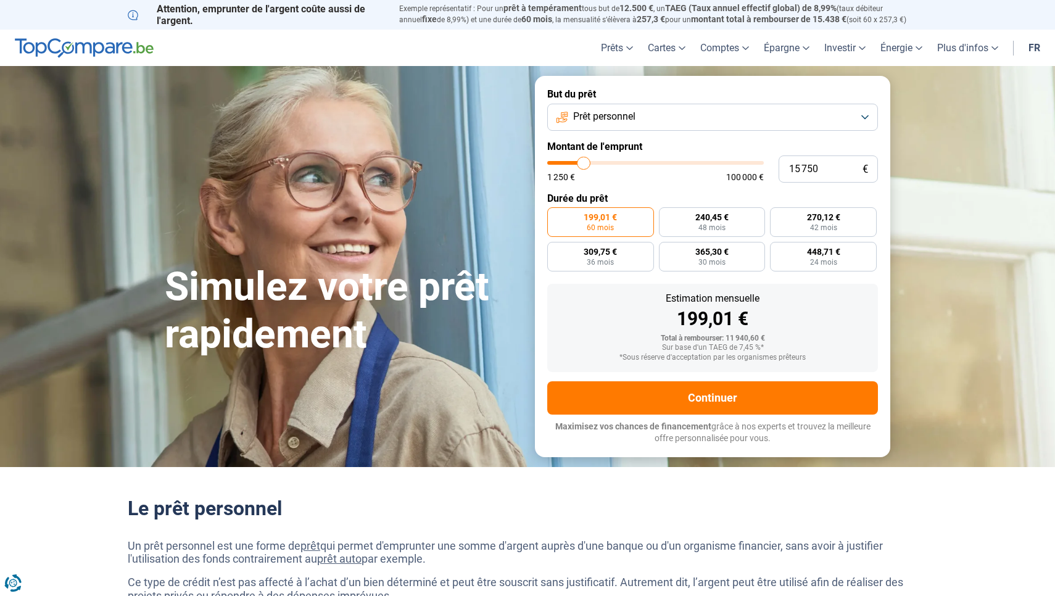
type input "15 500"
type input "15500"
type input "15 250"
type input "15250"
type input "15 000"
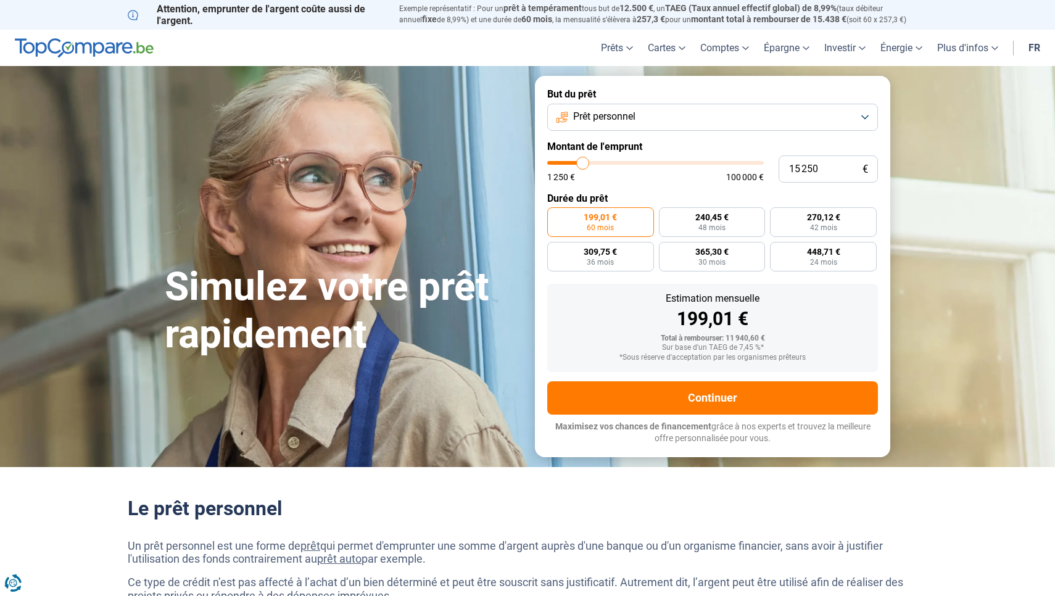
type input "15000"
type input "14 750"
type input "14750"
type input "14 250"
type input "14250"
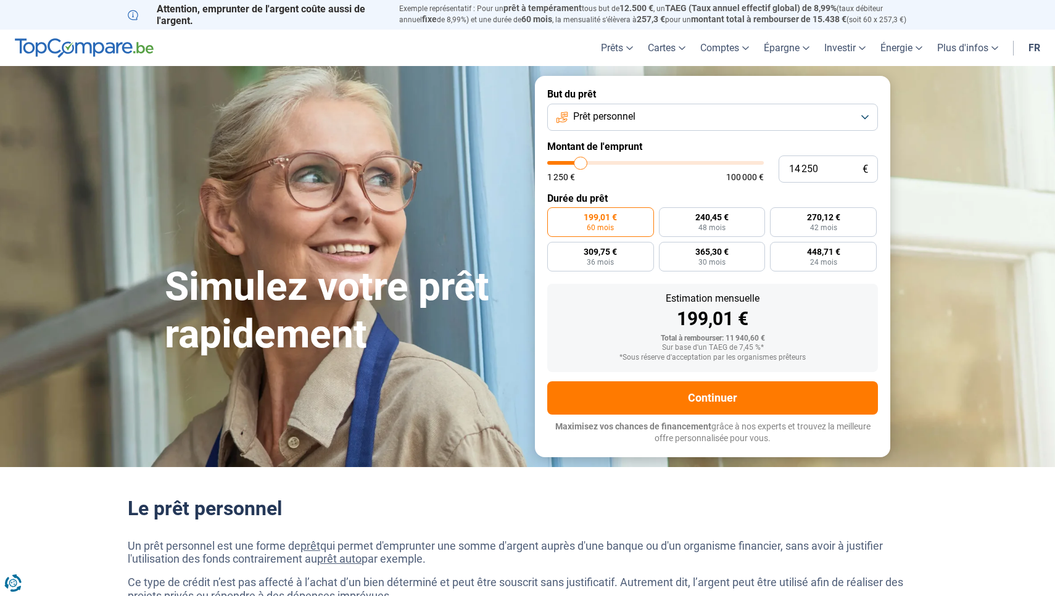
type input "14 000"
type input "14000"
type input "13 750"
type input "13750"
type input "13 500"
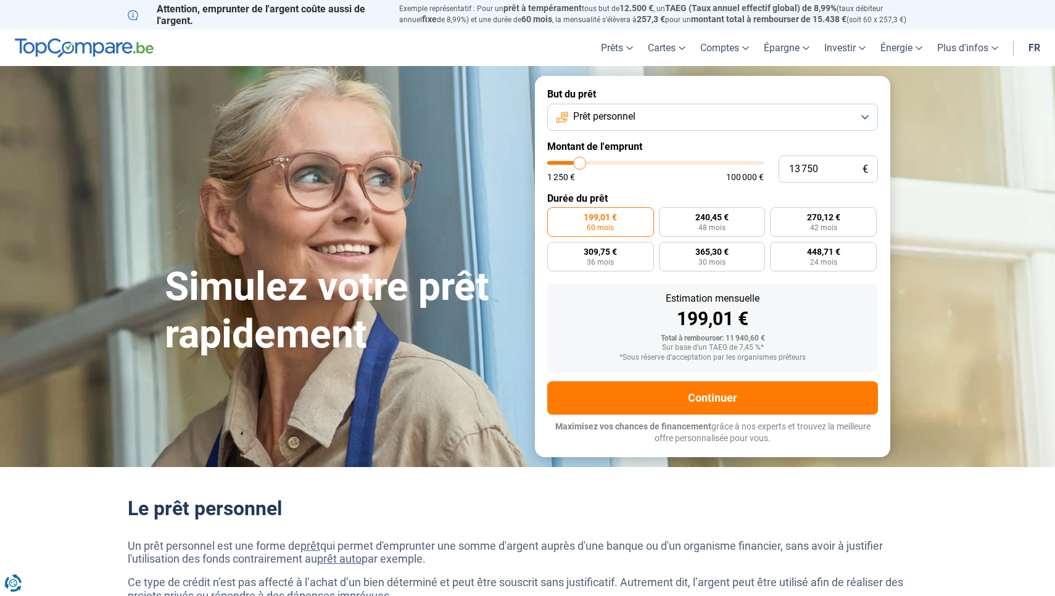
type input "13500"
type input "13 250"
type input "13250"
type input "12 750"
type input "12750"
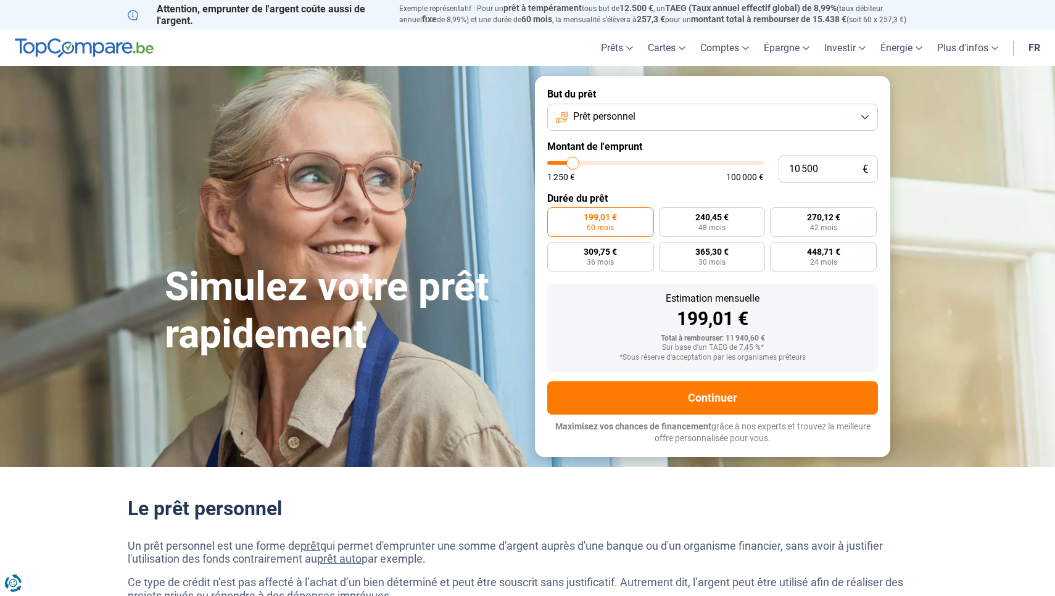
click at [573, 165] on input "range" at bounding box center [655, 163] width 216 height 4
click at [820, 170] on input "10 500" at bounding box center [827, 168] width 99 height 27
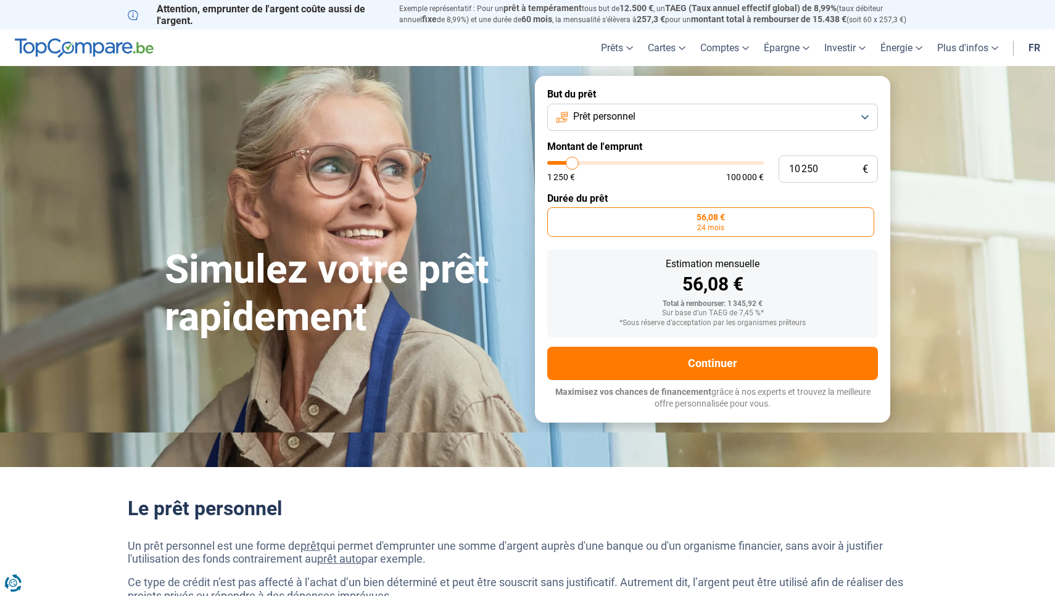
drag, startPoint x: 553, startPoint y: 164, endPoint x: 572, endPoint y: 165, distance: 19.1
click at [572, 165] on input "range" at bounding box center [655, 163] width 216 height 4
